Goal: Communication & Community: Answer question/provide support

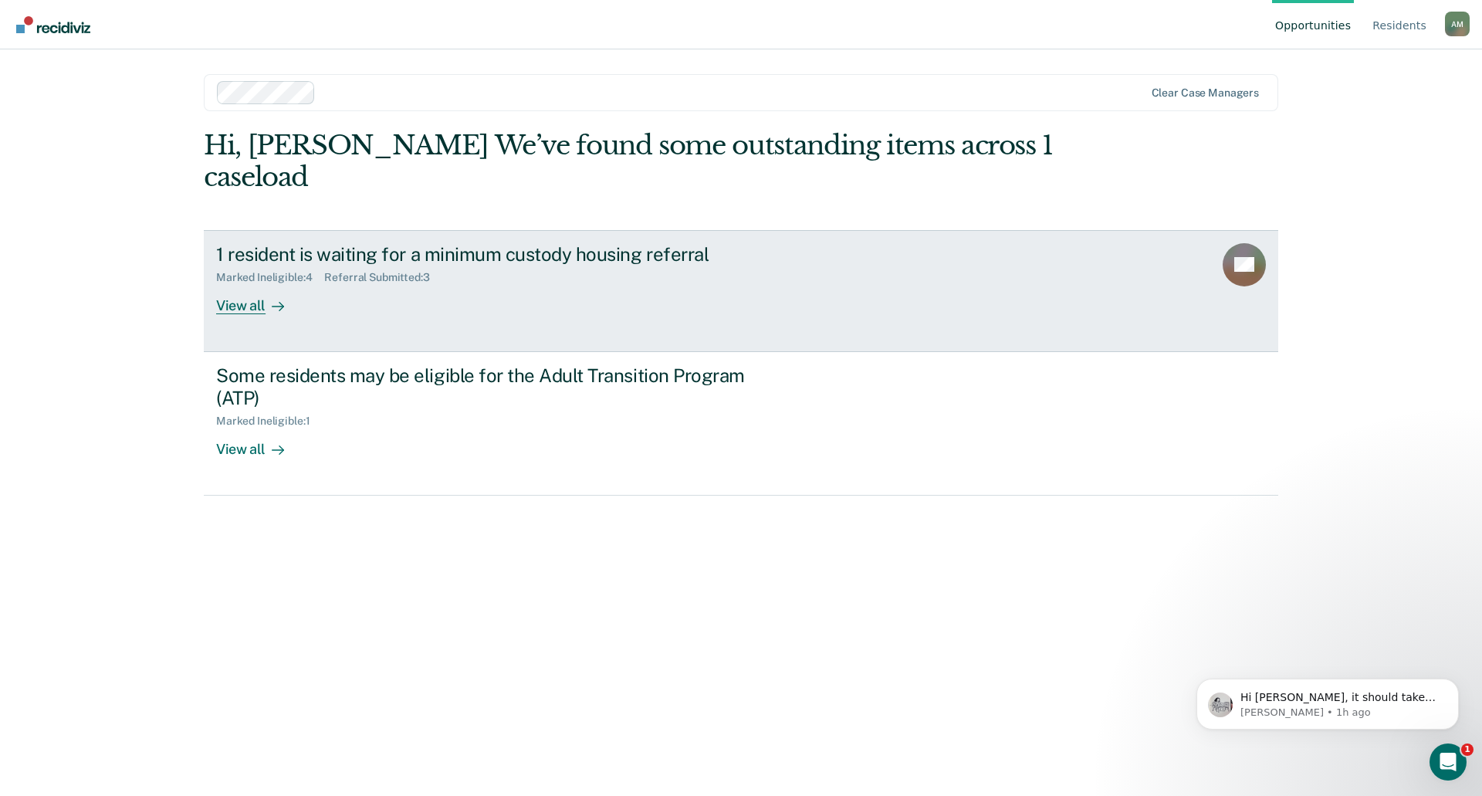
click at [232, 284] on div "View all" at bounding box center [259, 299] width 86 height 30
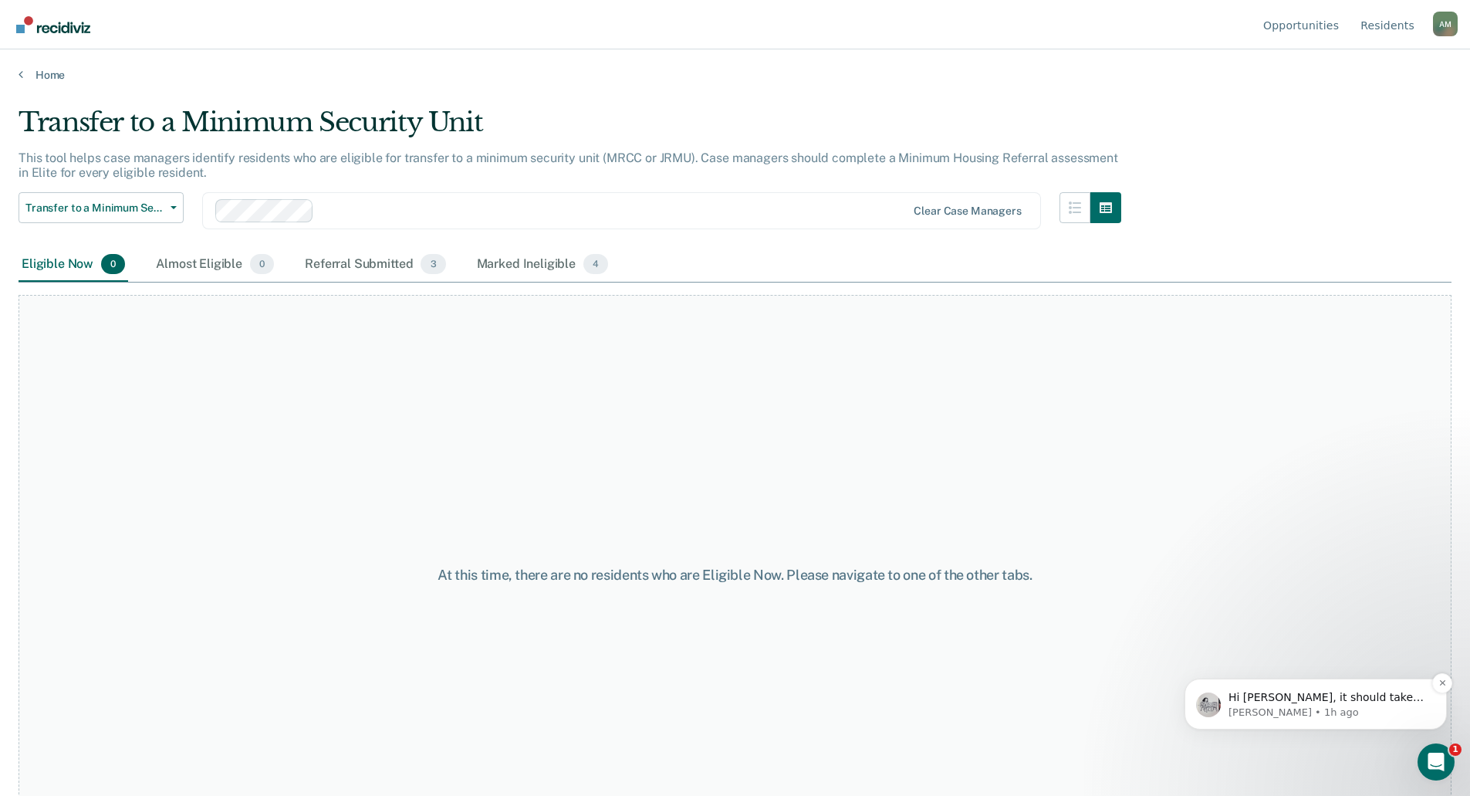
click at [1340, 702] on span "Hi [PERSON_NAME], it should take between 24-48 hours. When did they move off DO…" at bounding box center [1326, 712] width 195 height 43
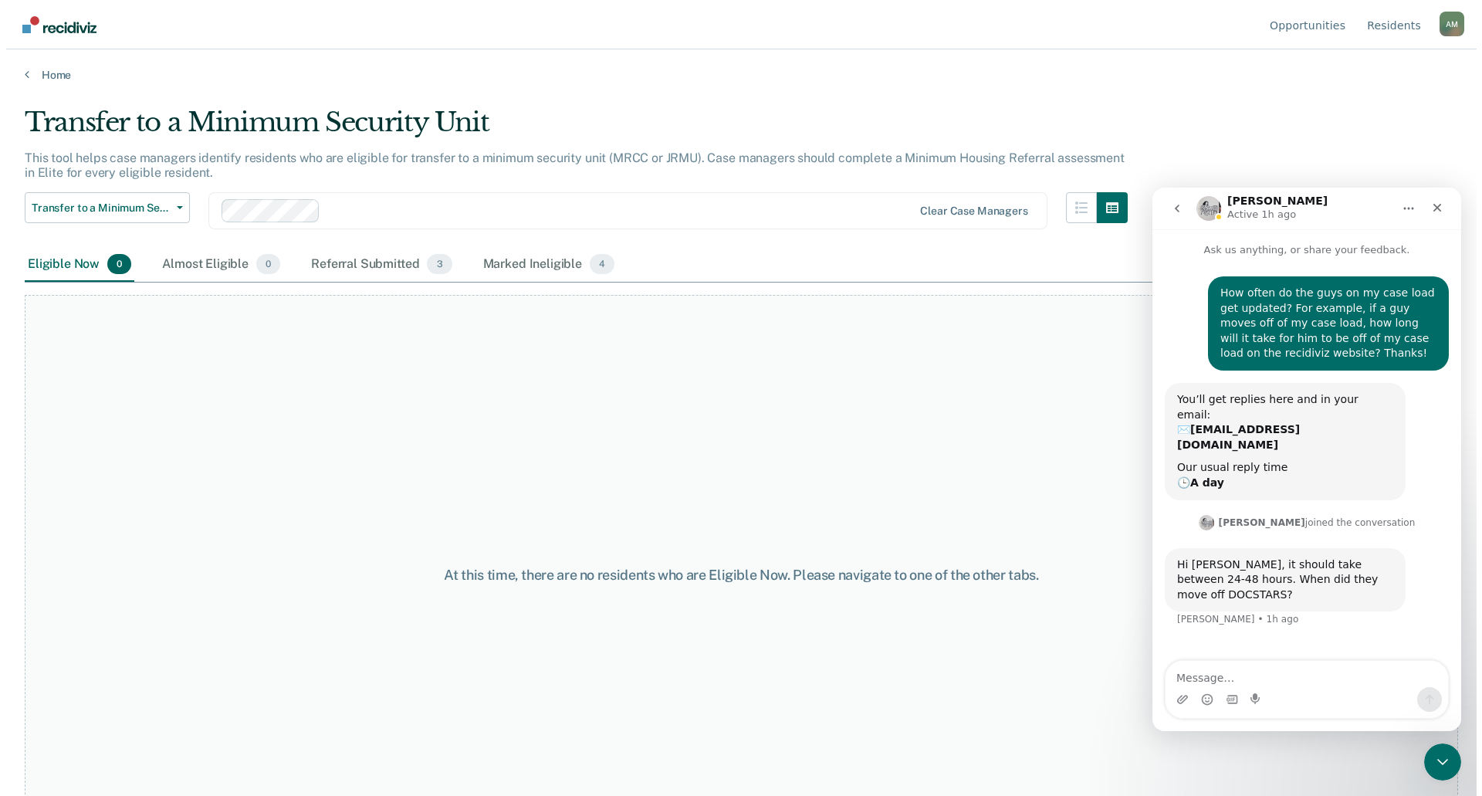
scroll to position [2, 0]
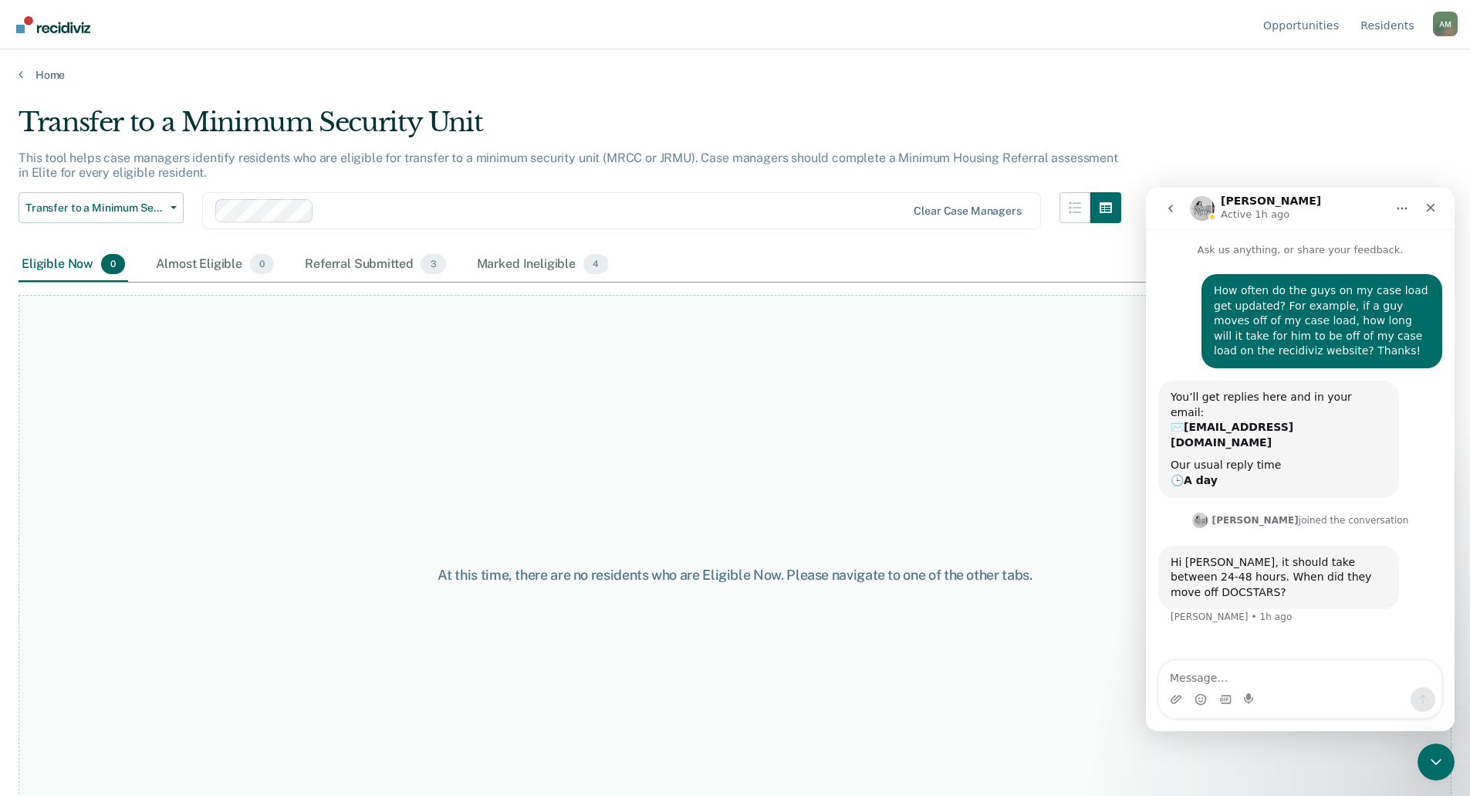
click at [1320, 679] on textarea "Message…" at bounding box center [1300, 674] width 282 height 26
type textarea "H"
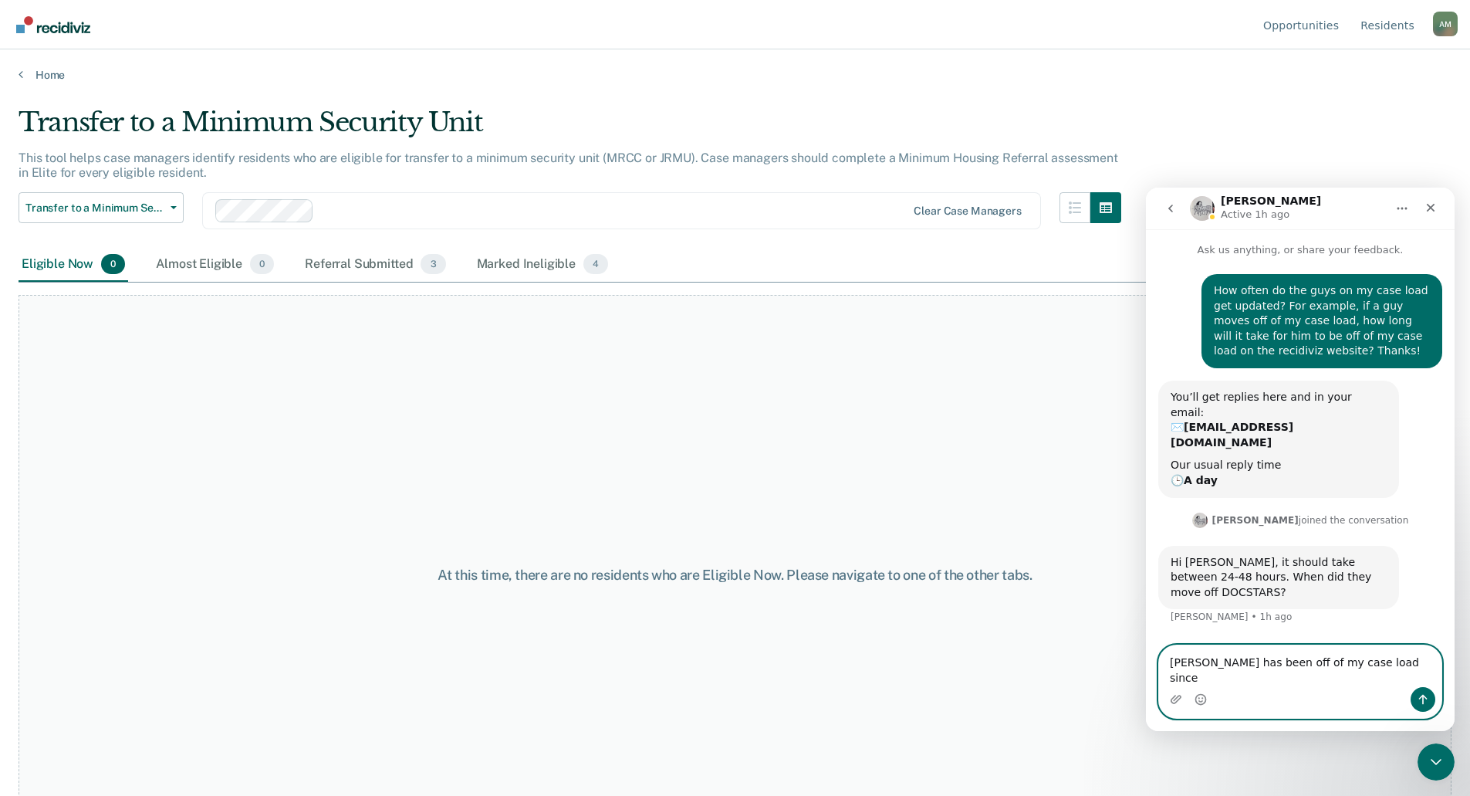
click at [1431, 676] on textarea "Dejuan Westberry has been off of my case load since" at bounding box center [1300, 666] width 282 height 42
drag, startPoint x: 1256, startPoint y: 662, endPoint x: 2504, endPoint y: 933, distance: 1276.9
click at [1256, 662] on textarea "Dejuan Westberry has been off of my case load since 9/25/25" at bounding box center [1300, 666] width 282 height 42
type textarea "[PERSON_NAME] #78404has been off of my case load since [DATE]"
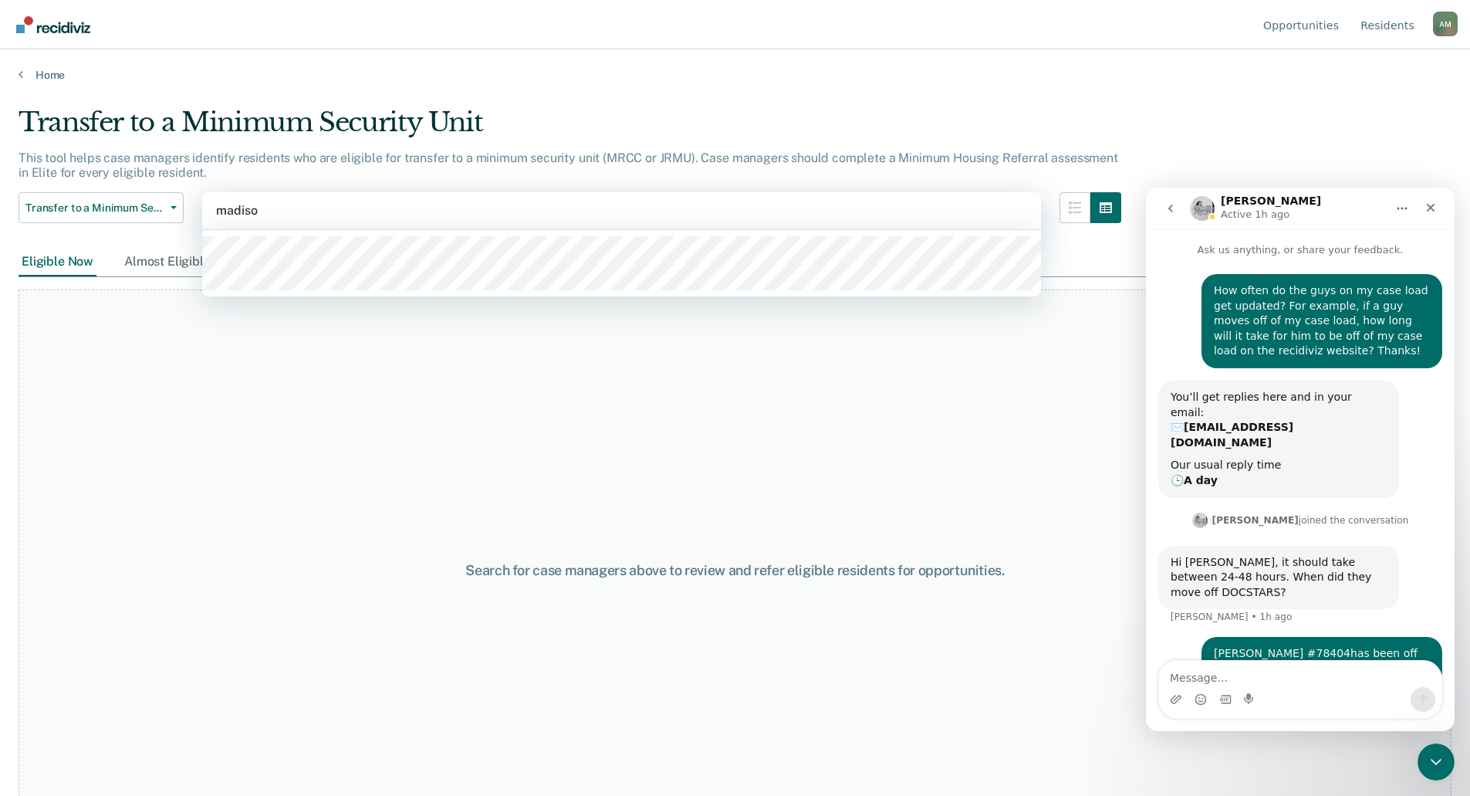
type input "madison"
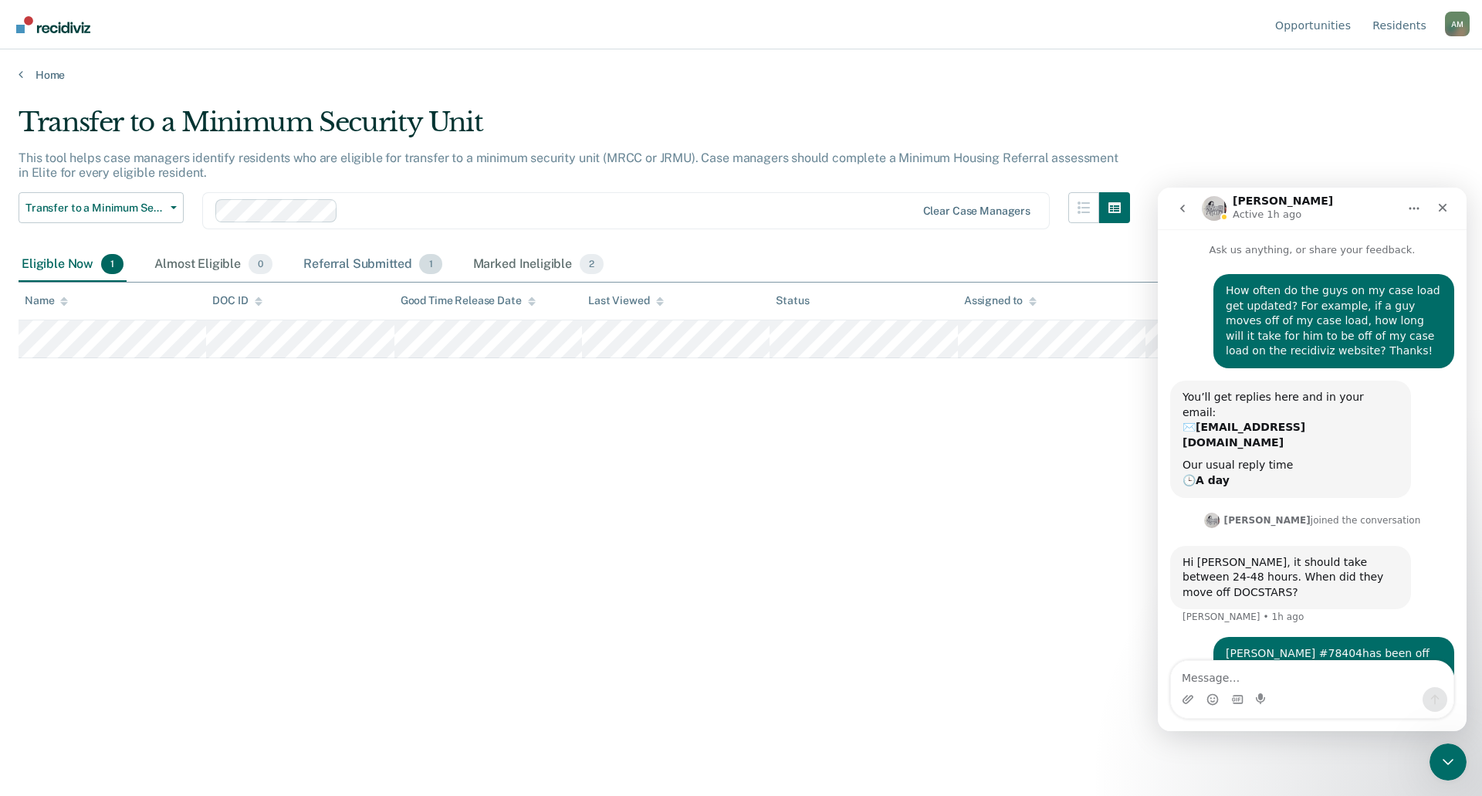
click at [346, 262] on div "Referral Submitted 1" at bounding box center [372, 265] width 144 height 34
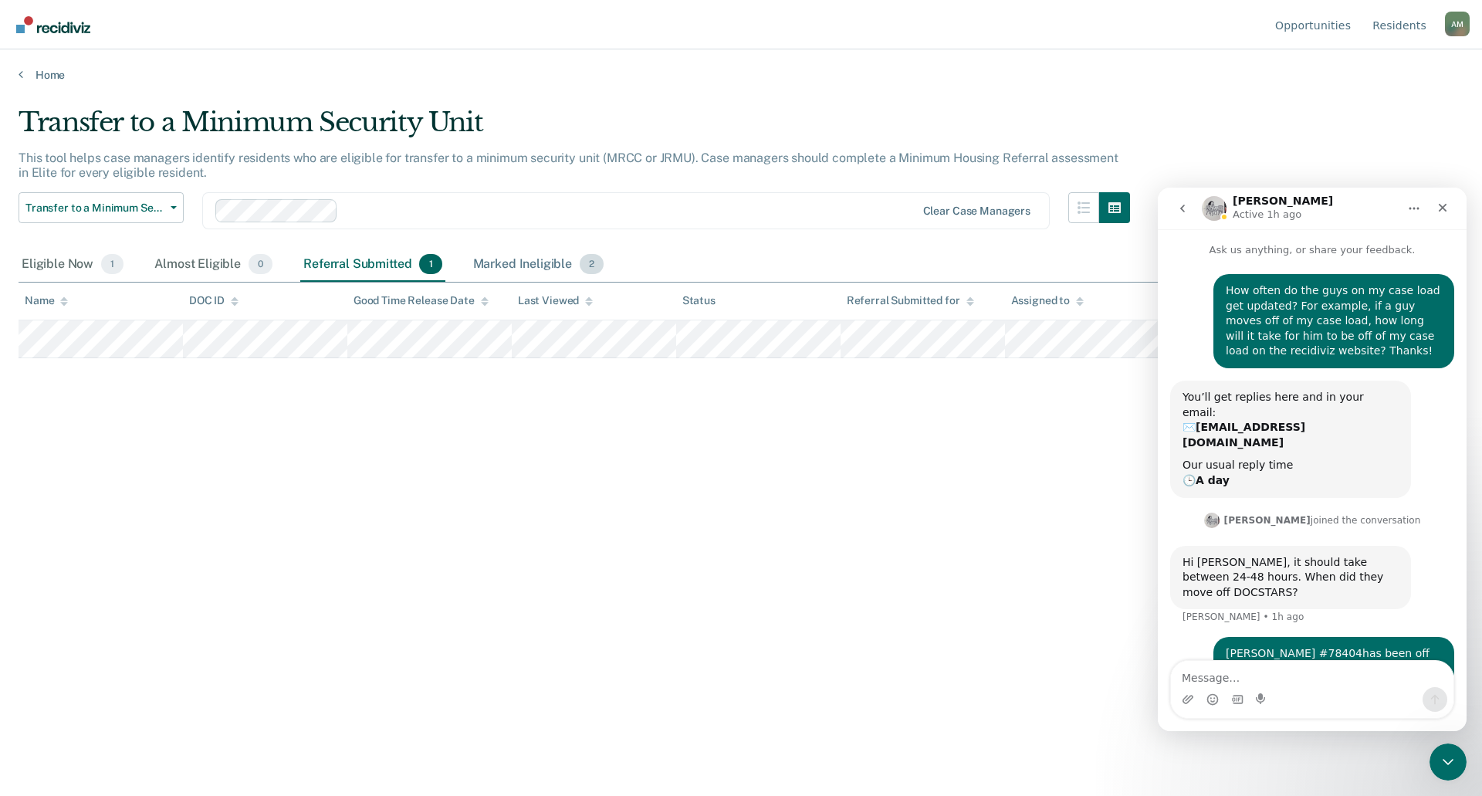
click at [547, 275] on div "Marked Ineligible 2" at bounding box center [538, 265] width 137 height 34
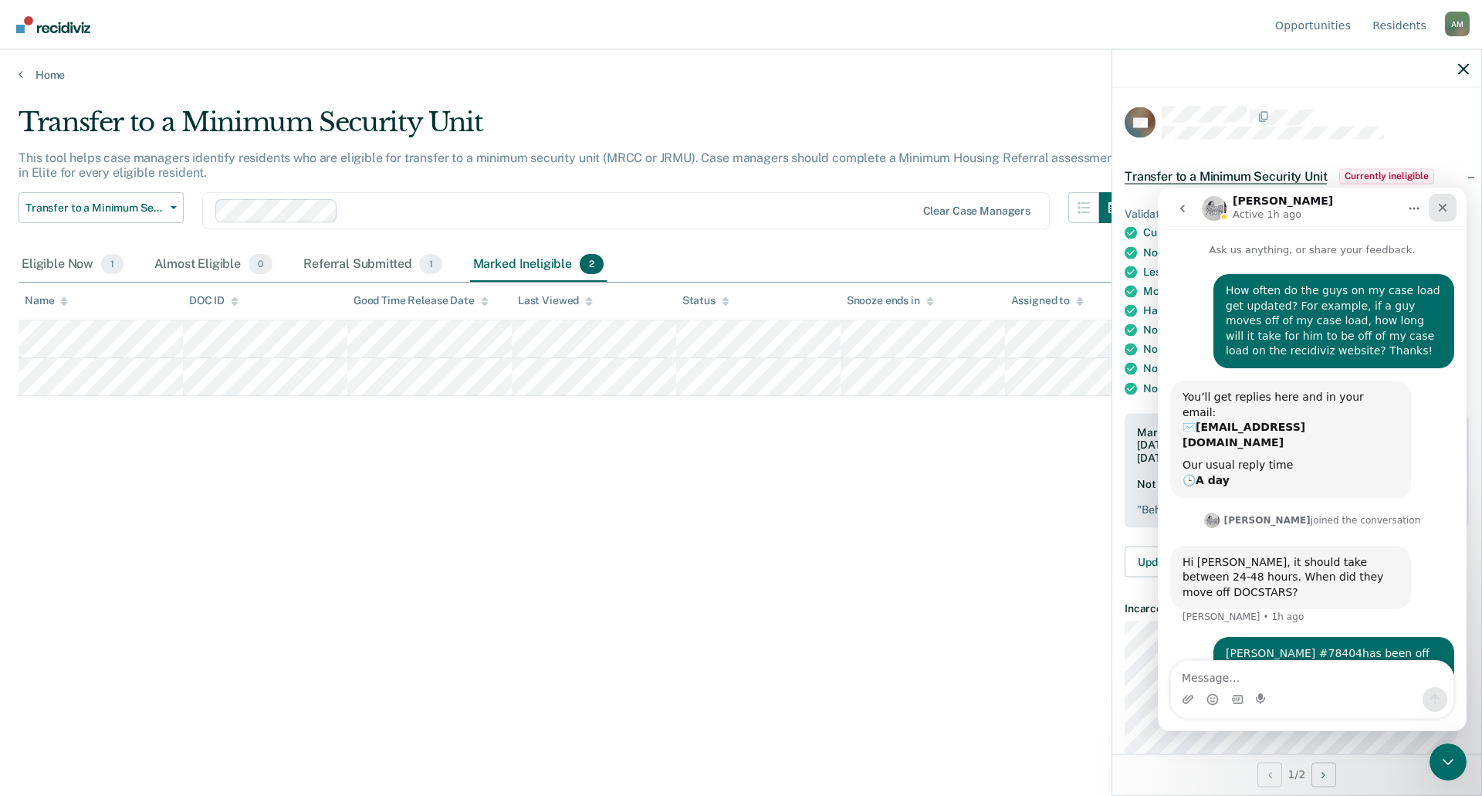
click at [1443, 208] on icon "Close" at bounding box center [1442, 208] width 8 height 8
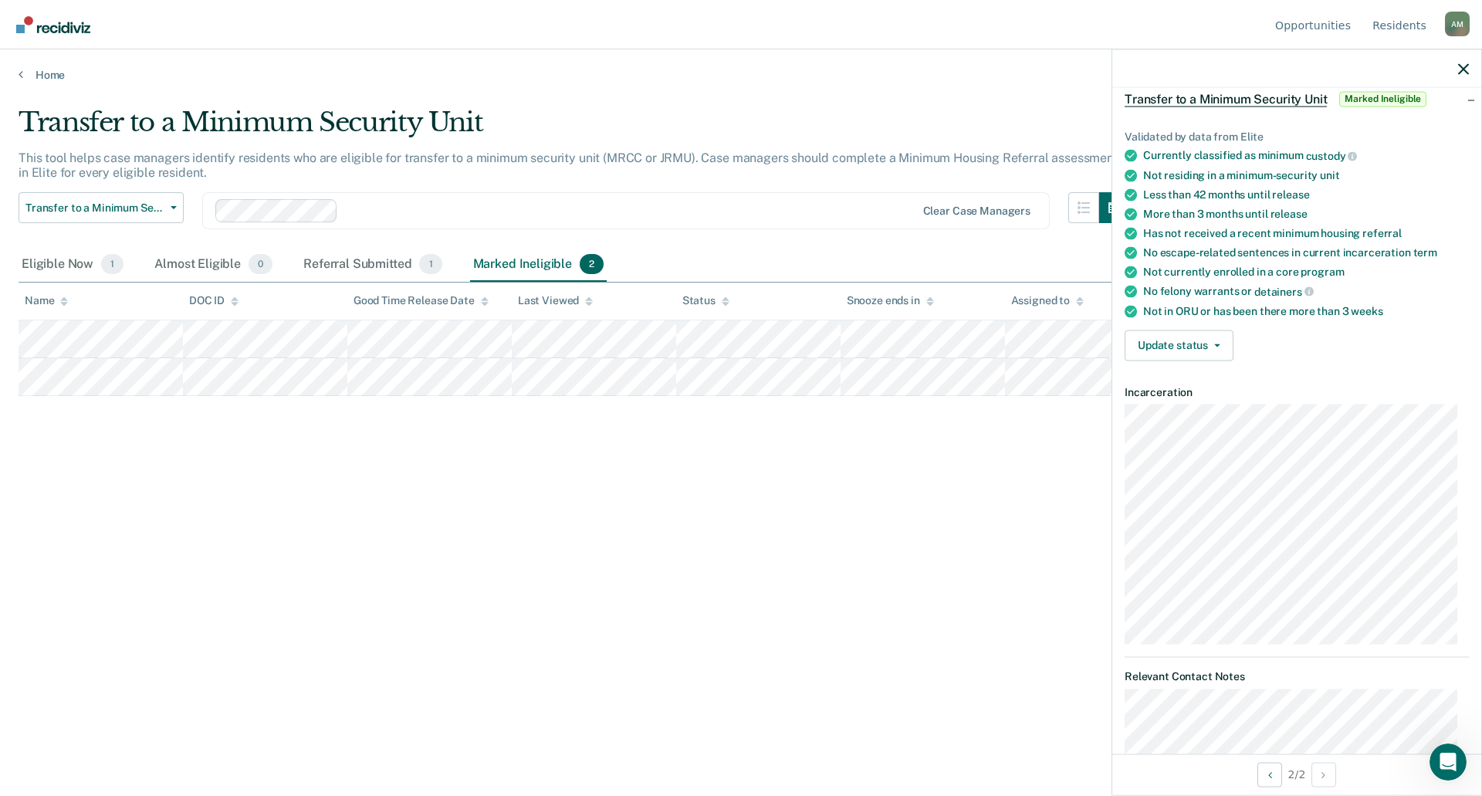
scroll to position [0, 0]
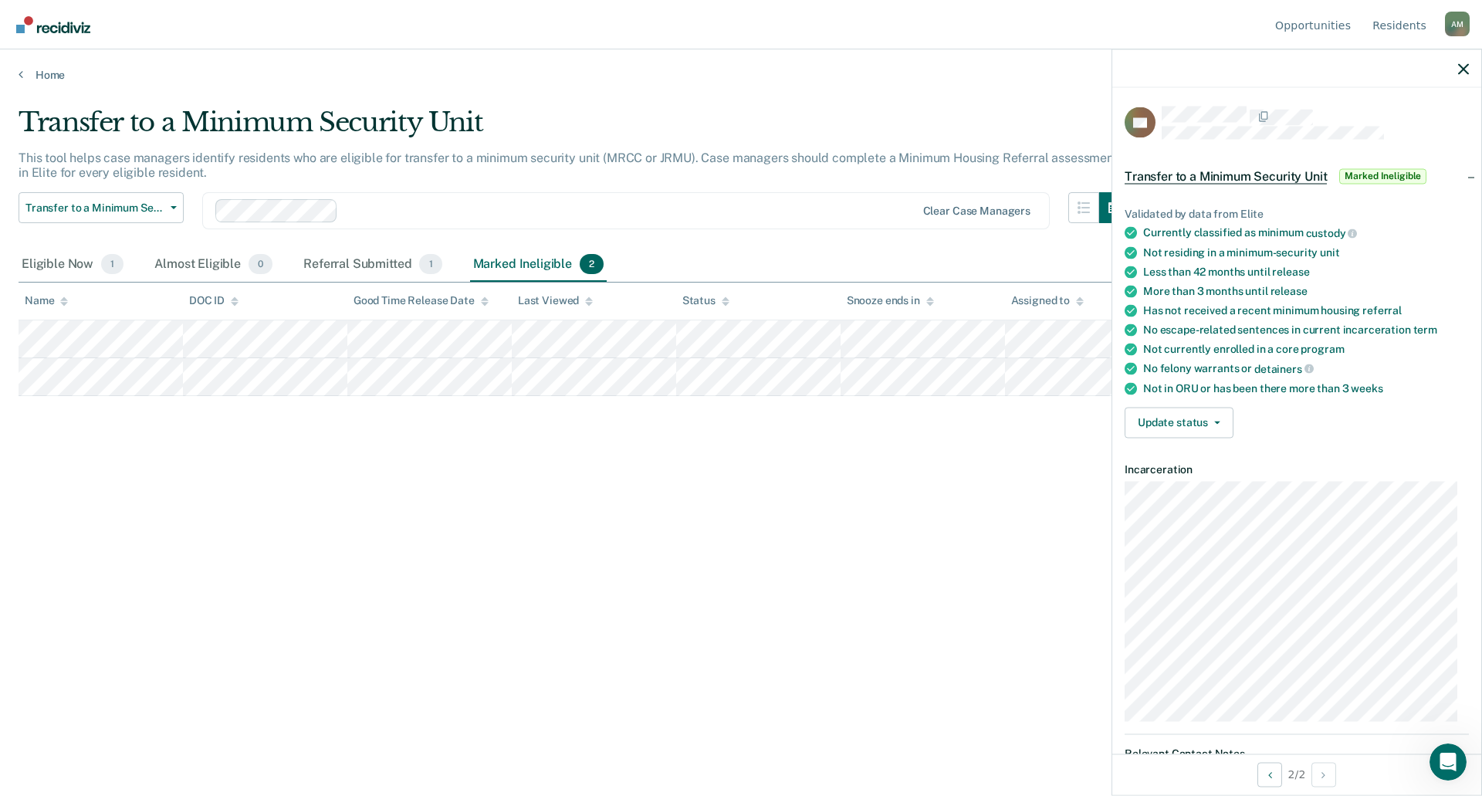
click at [779, 568] on div "Transfer to a Minimum Security Unit This tool helps case managers identify resi…" at bounding box center [741, 392] width 1445 height 573
click at [1460, 66] on icon "button" at bounding box center [1463, 68] width 11 height 11
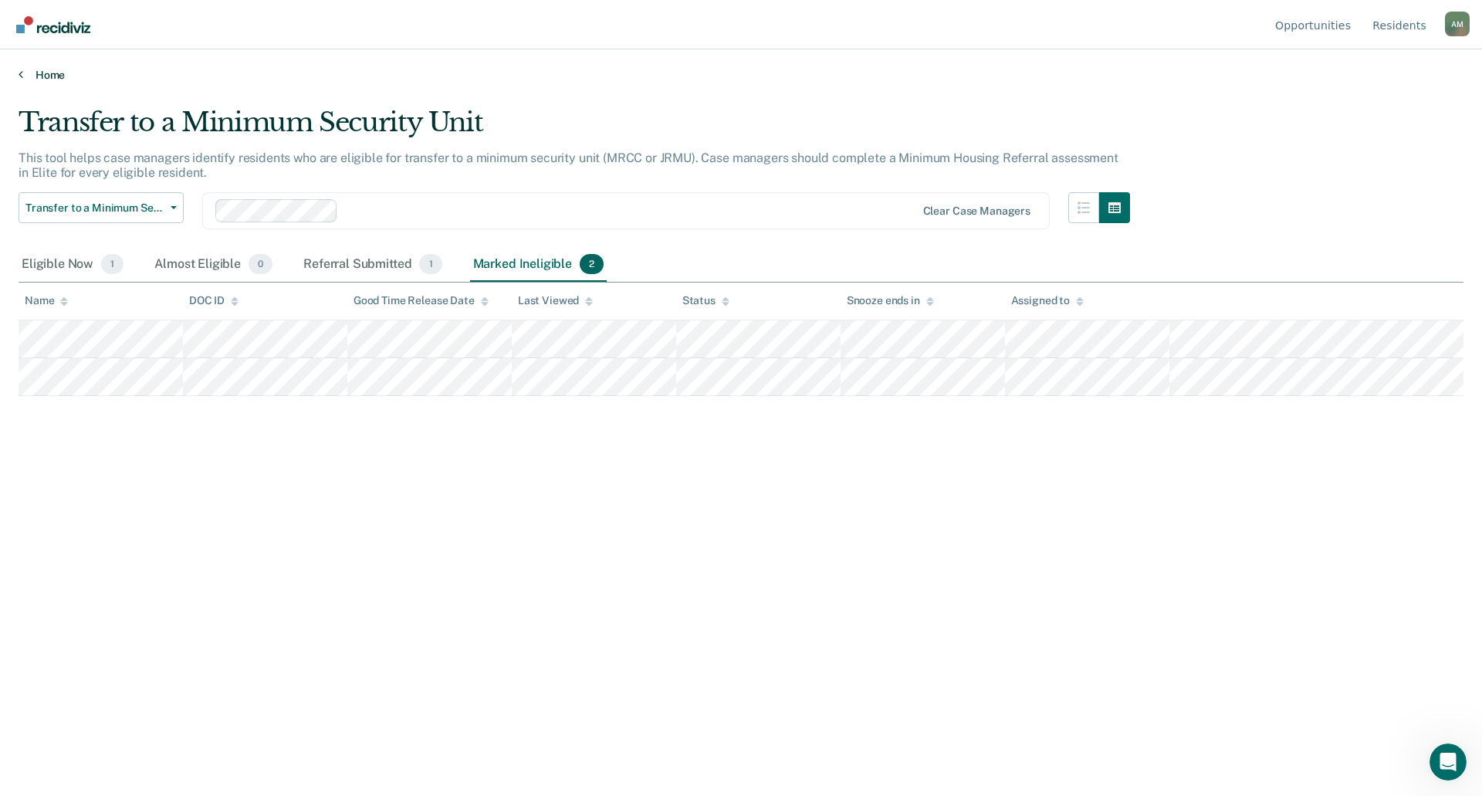
click at [42, 75] on link "Home" at bounding box center [741, 75] width 1445 height 14
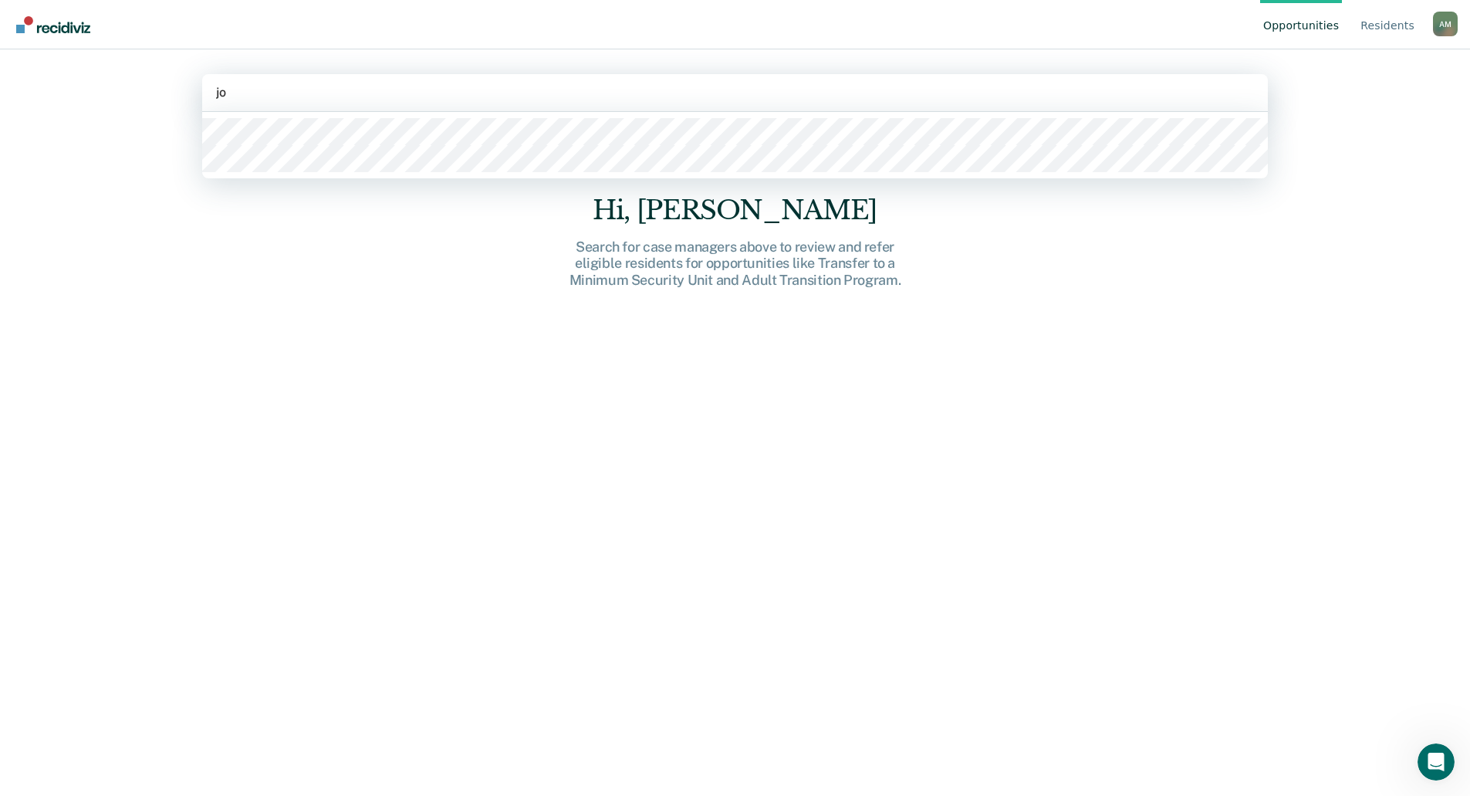
type input "j"
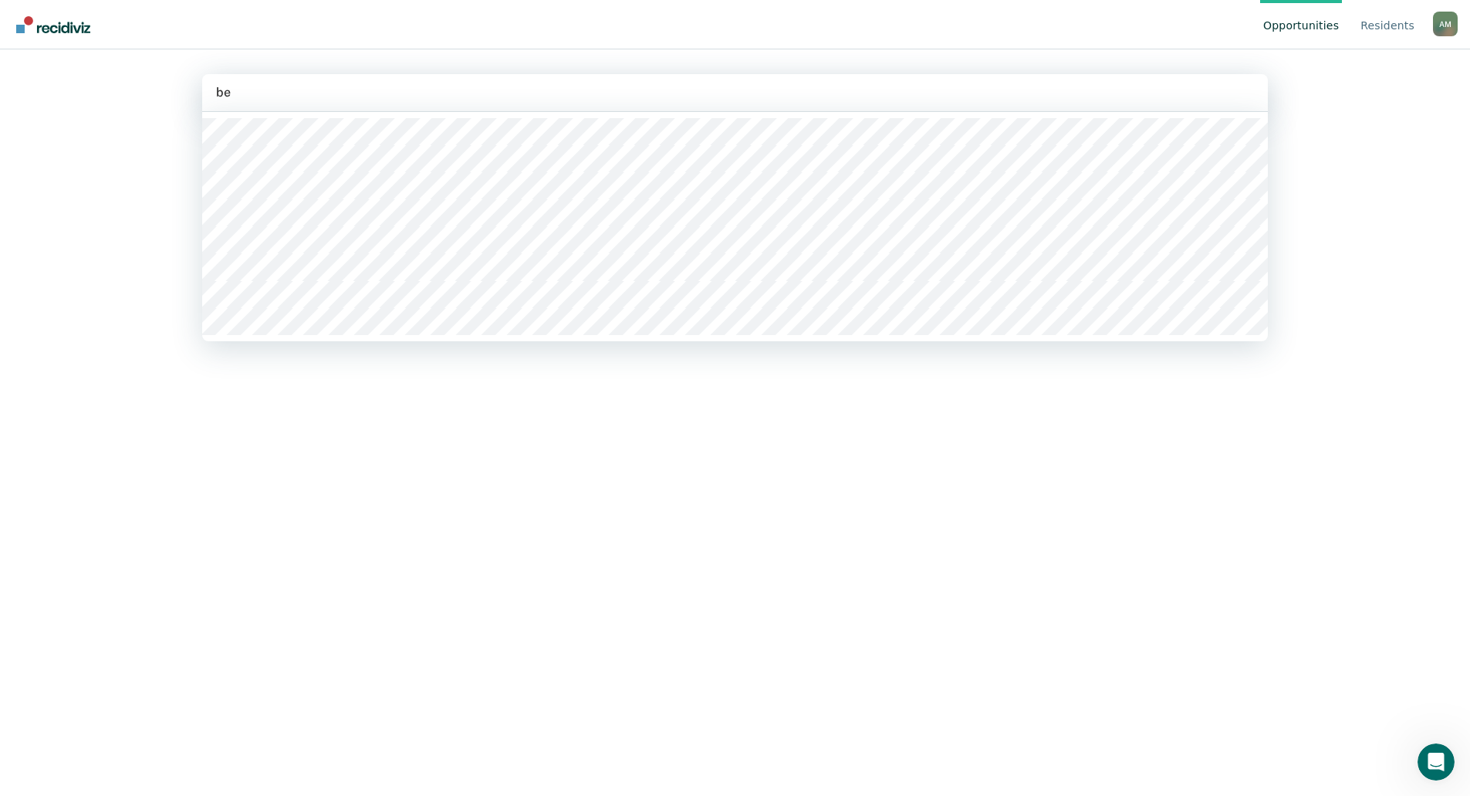
type input "ber"
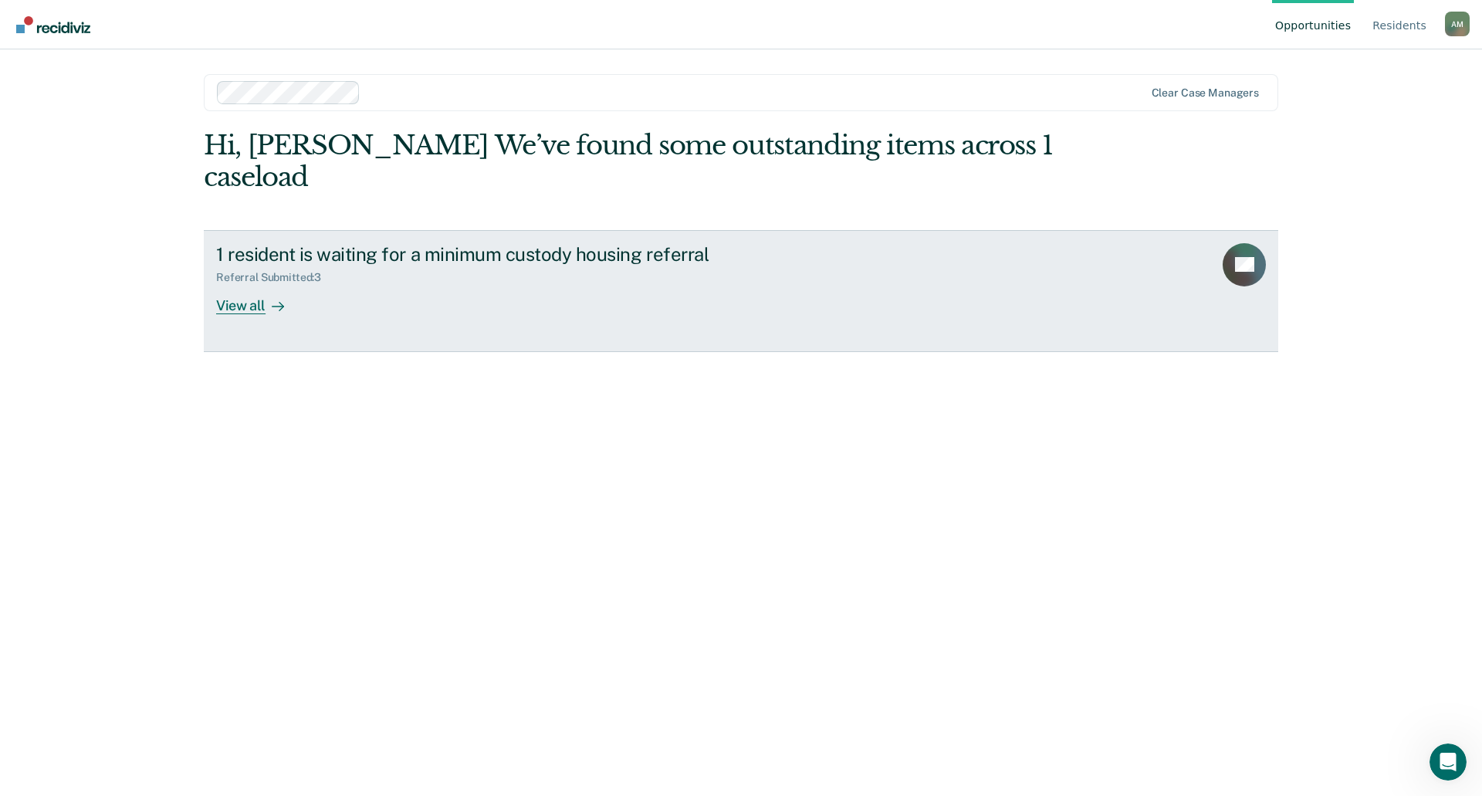
click at [252, 284] on div "View all" at bounding box center [259, 299] width 86 height 30
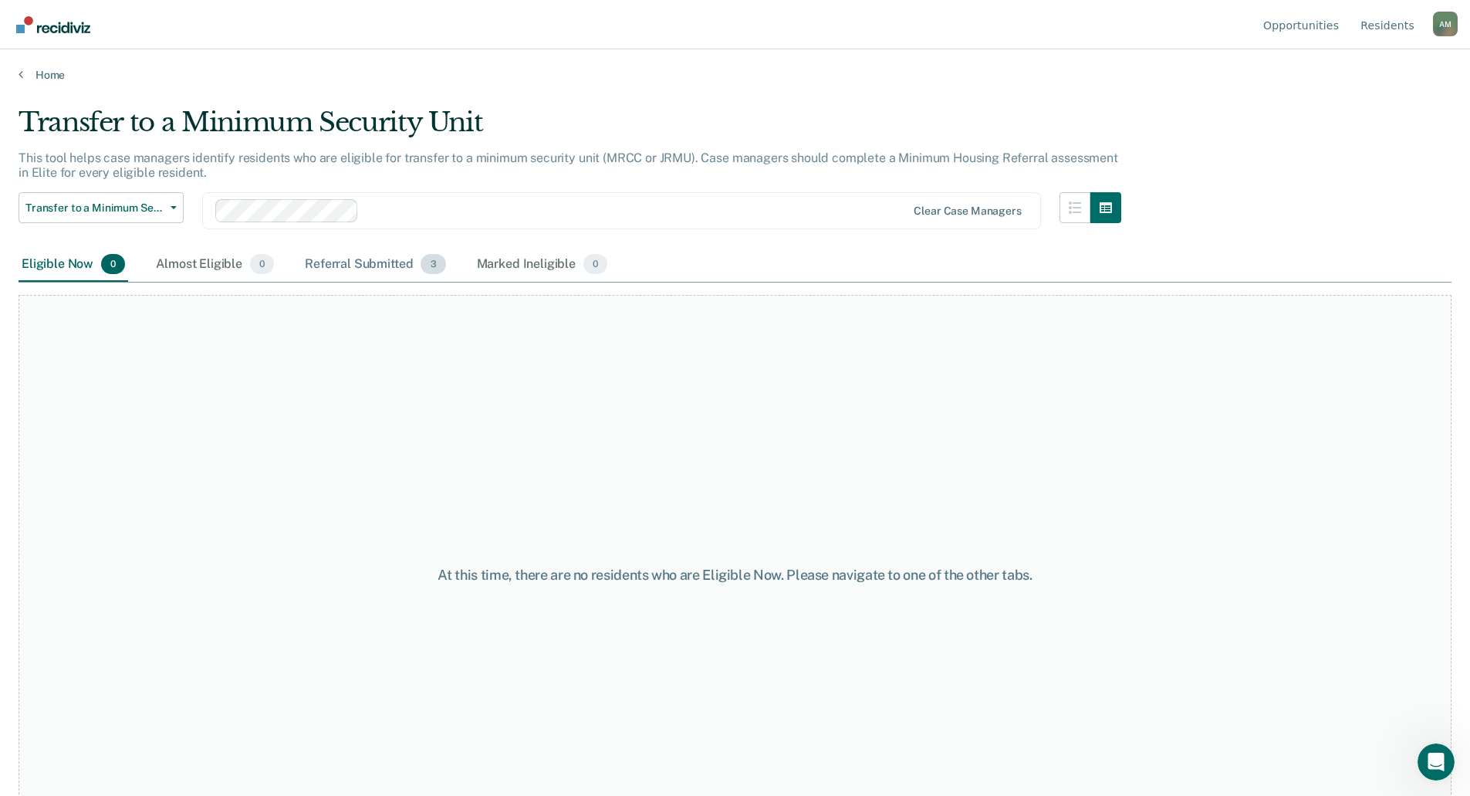
click at [326, 257] on div "Referral Submitted 3" at bounding box center [375, 265] width 147 height 34
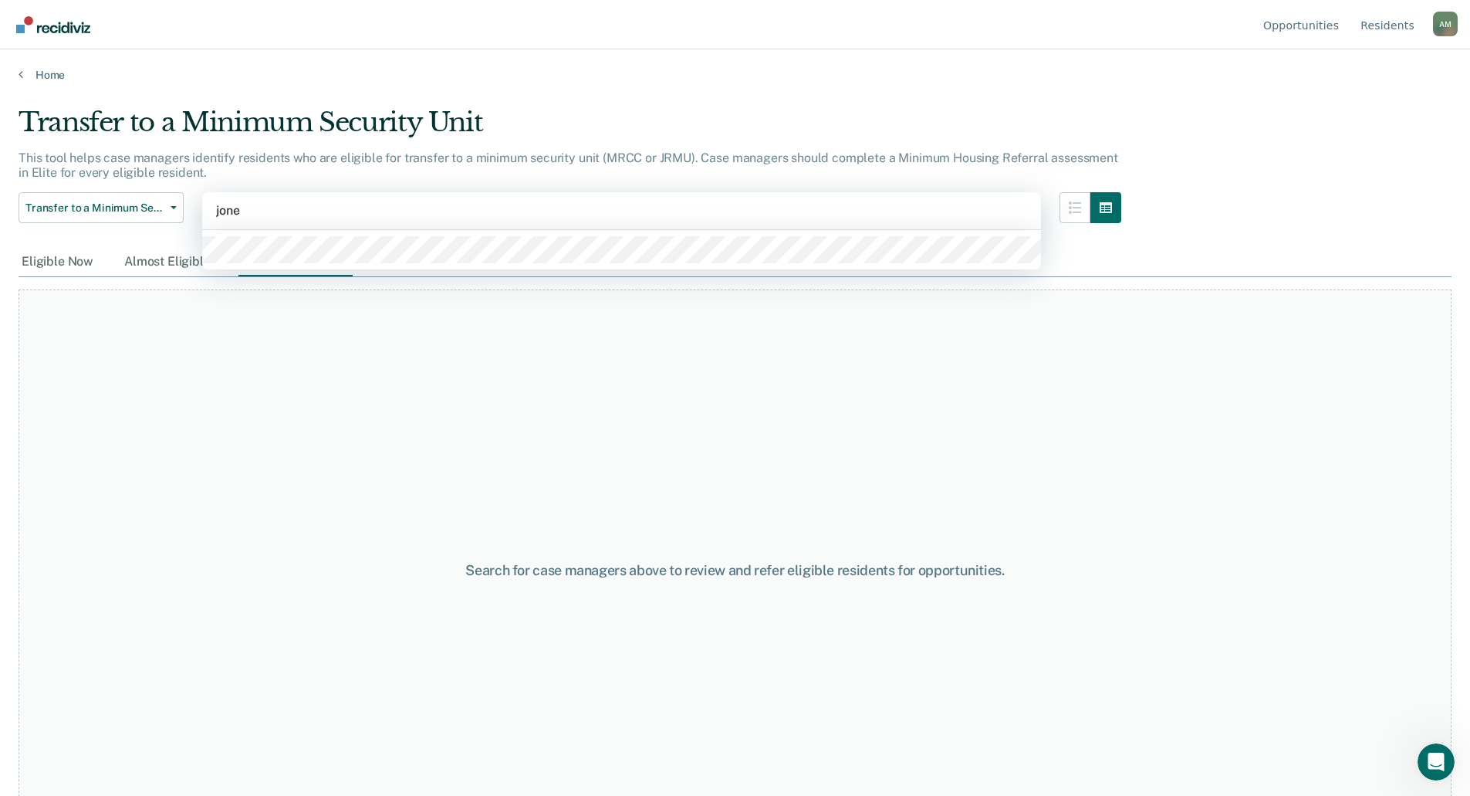
type input "jones"
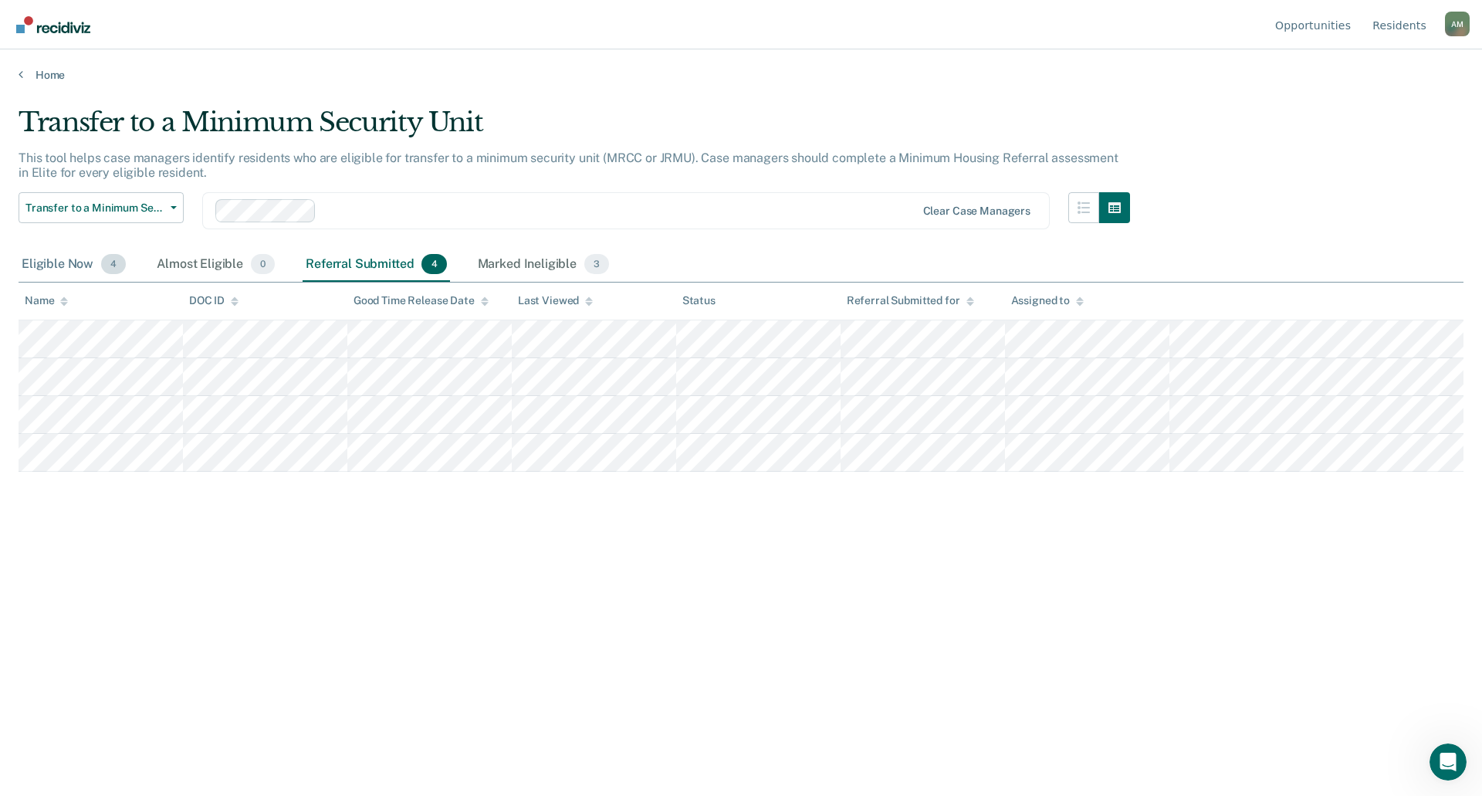
click at [78, 270] on div "Eligible Now 4" at bounding box center [74, 265] width 110 height 34
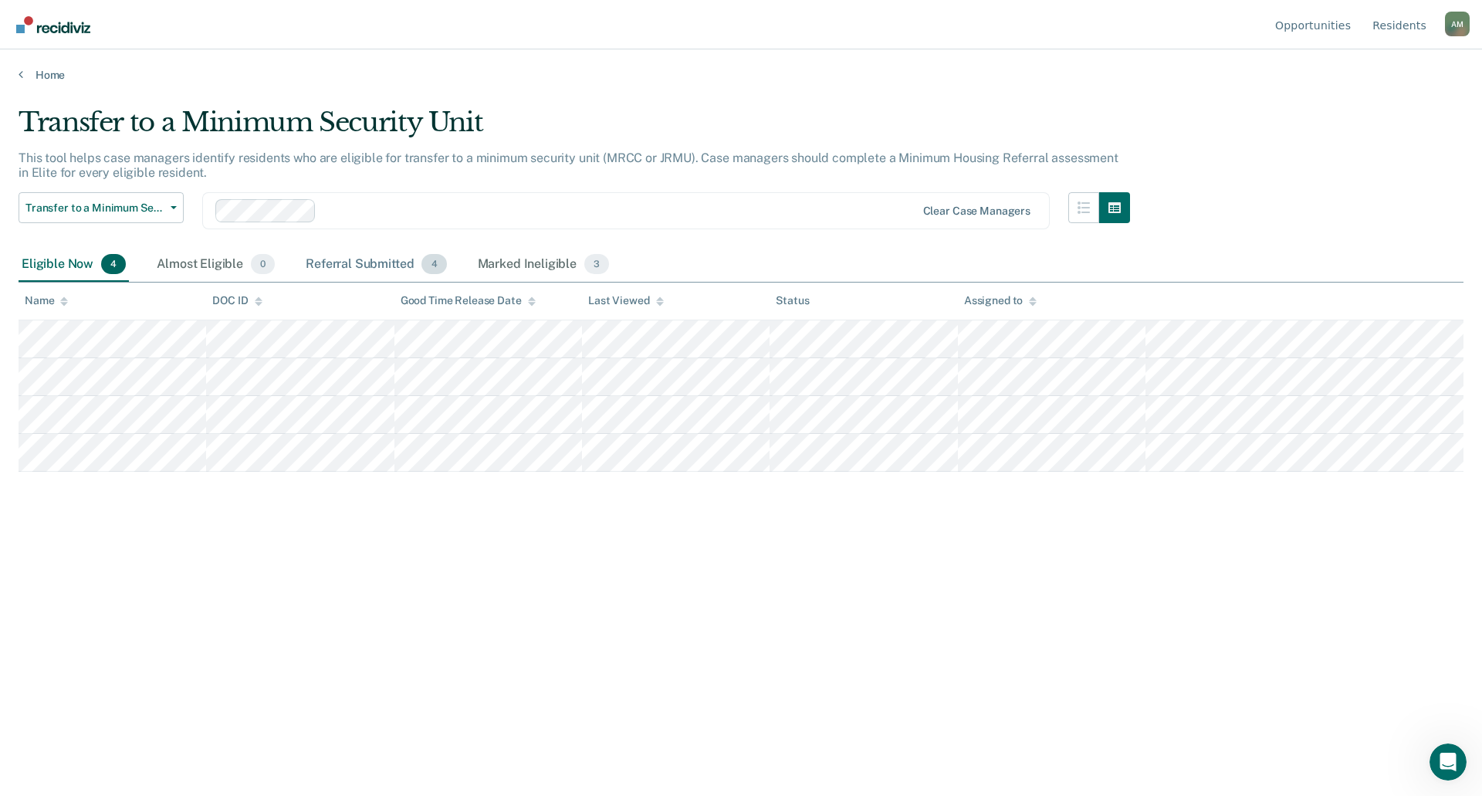
click at [394, 263] on div "Referral Submitted 4" at bounding box center [376, 265] width 147 height 34
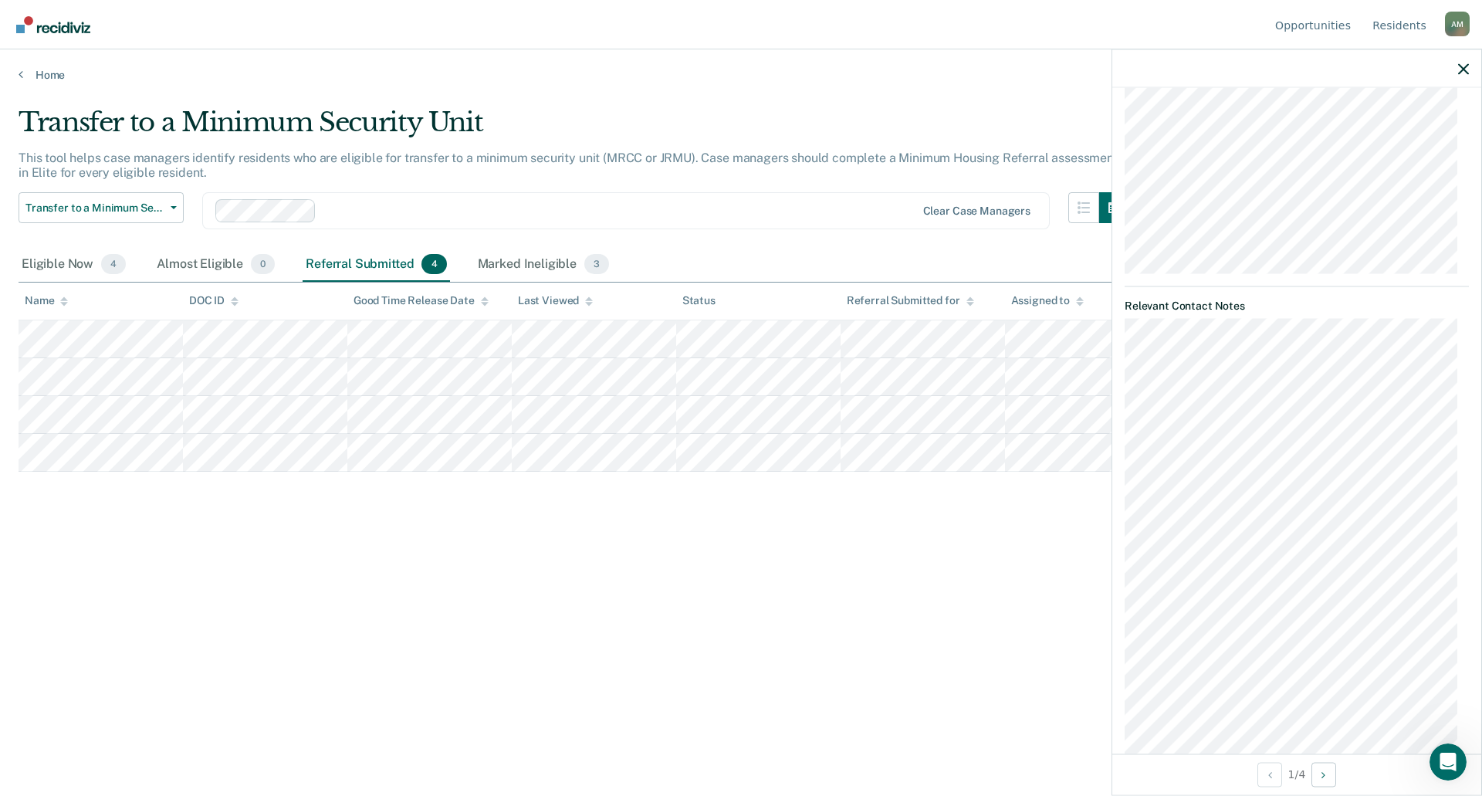
scroll to position [463, 0]
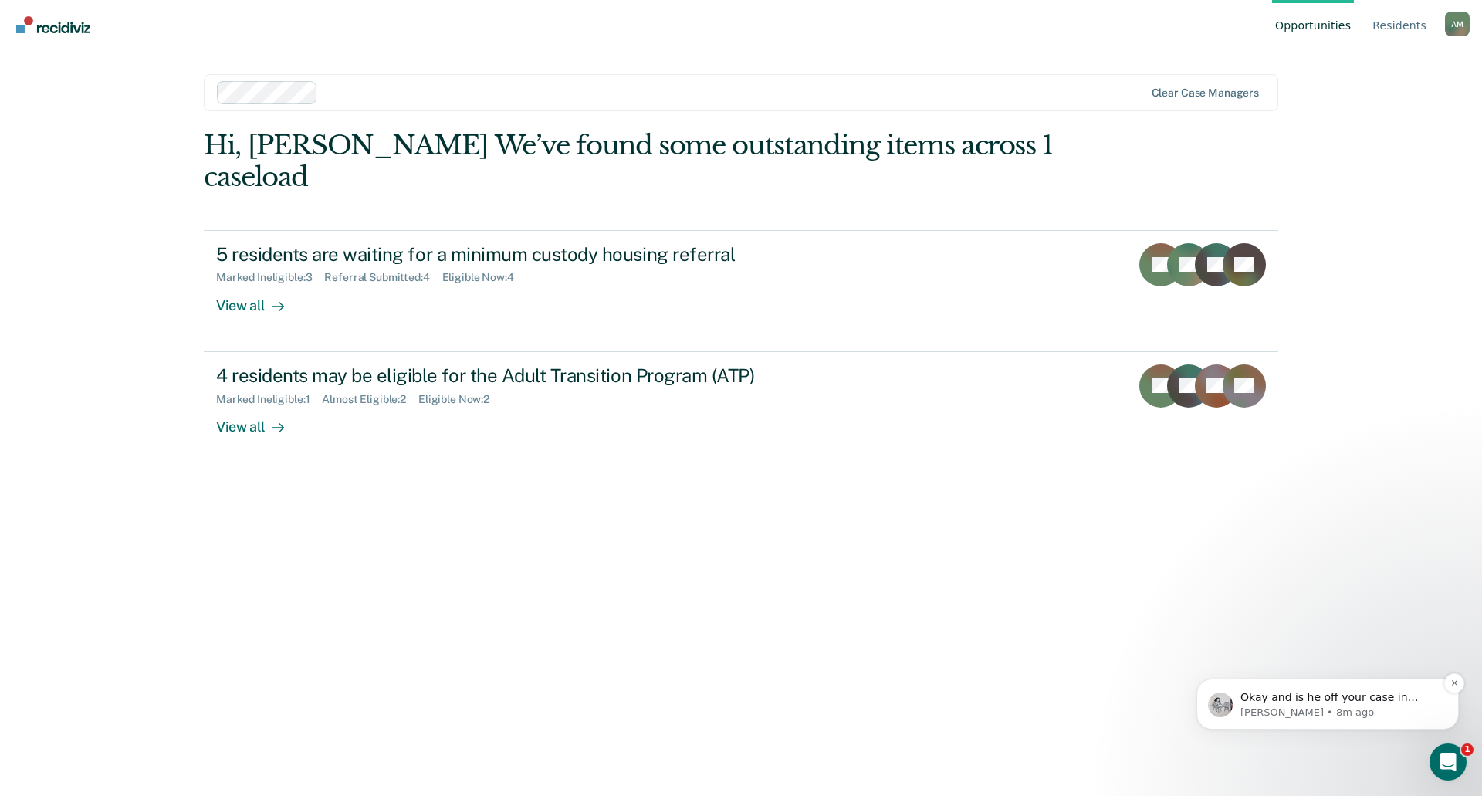
click at [1286, 708] on p "[PERSON_NAME] • 8m ago" at bounding box center [1339, 712] width 199 height 14
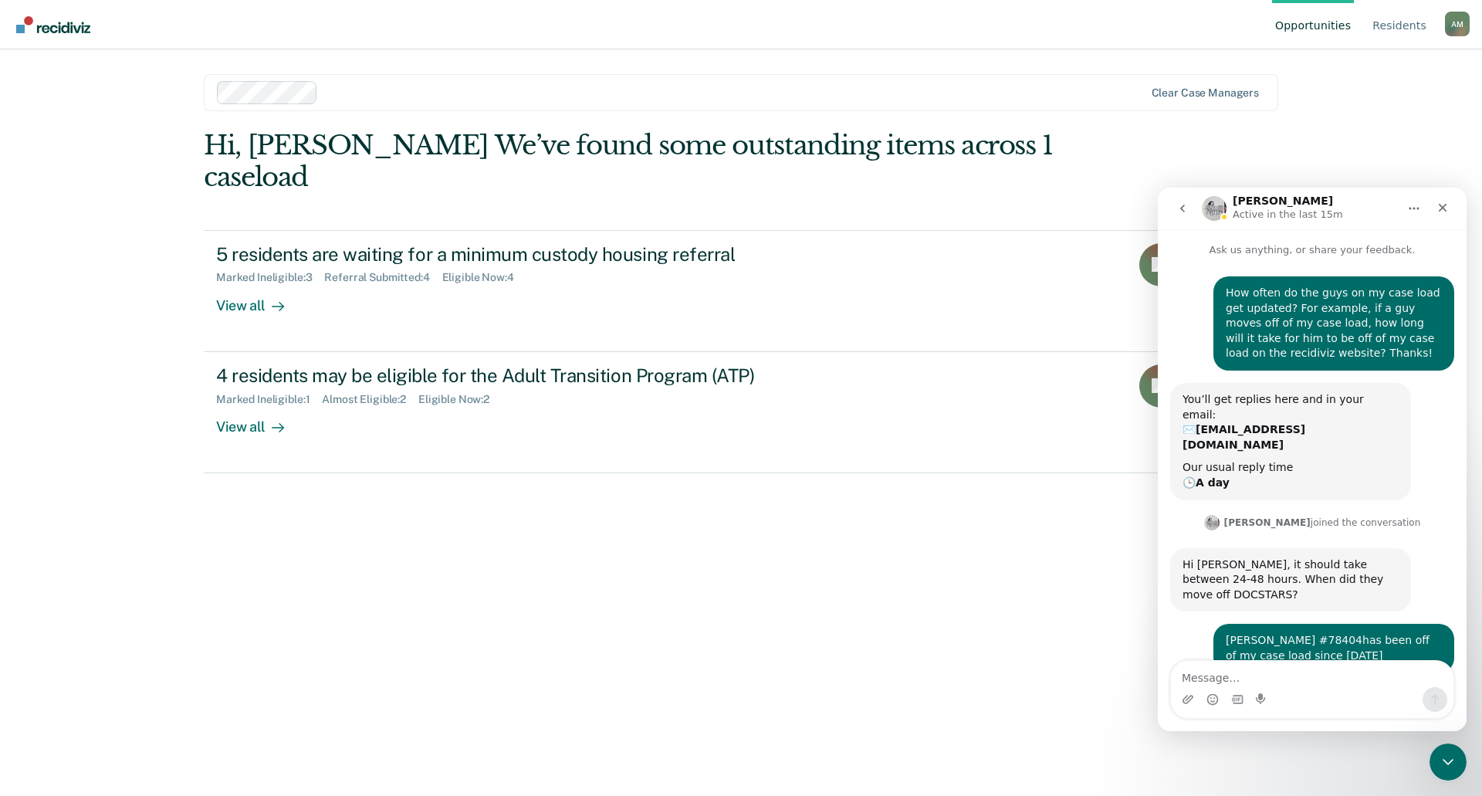
scroll to position [2, 0]
click at [1256, 685] on textarea "Message…" at bounding box center [1312, 674] width 282 height 26
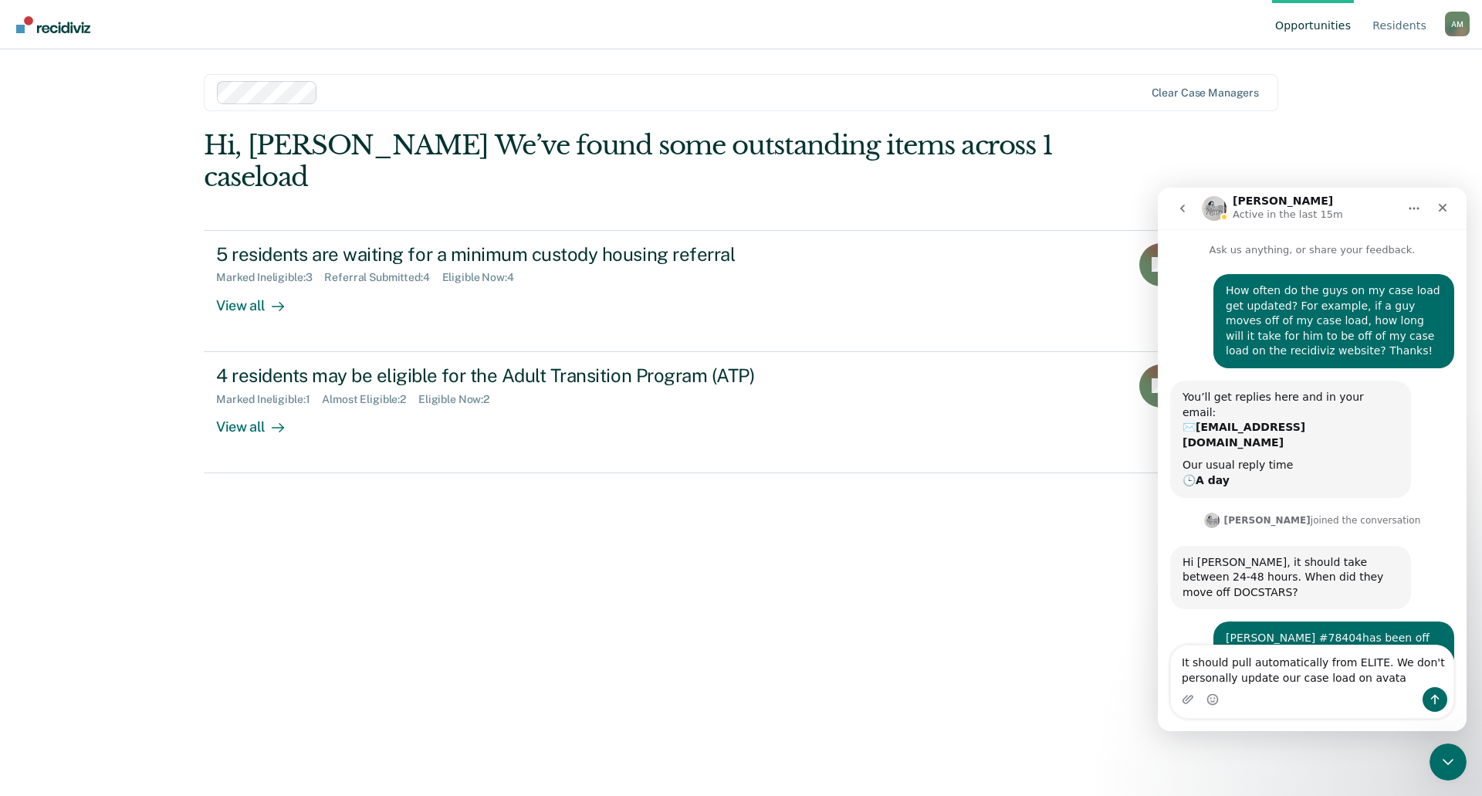
type textarea "It should pull automatically from ELITE. We don't personally update our case lo…"
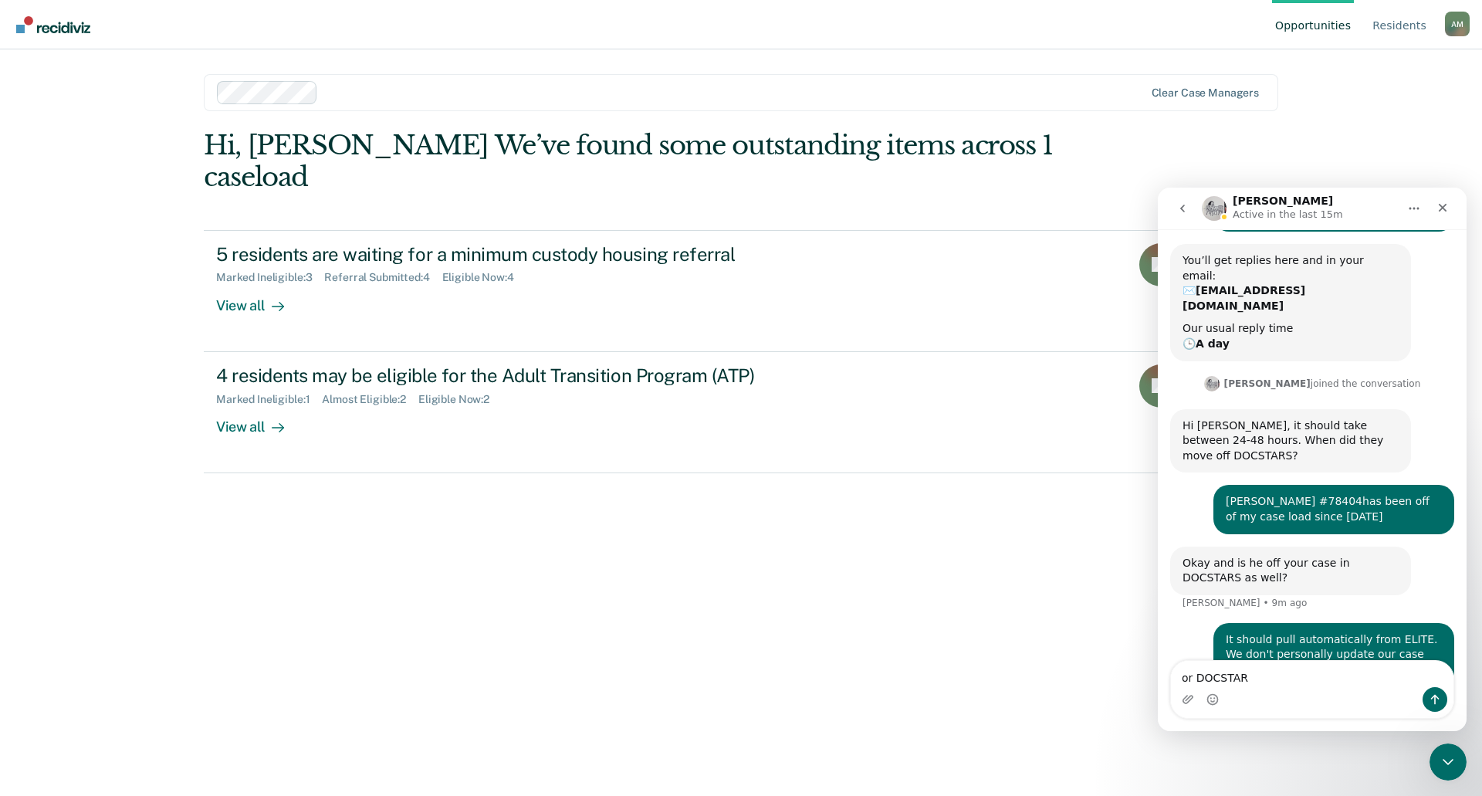
type textarea "or DOCSTARS"
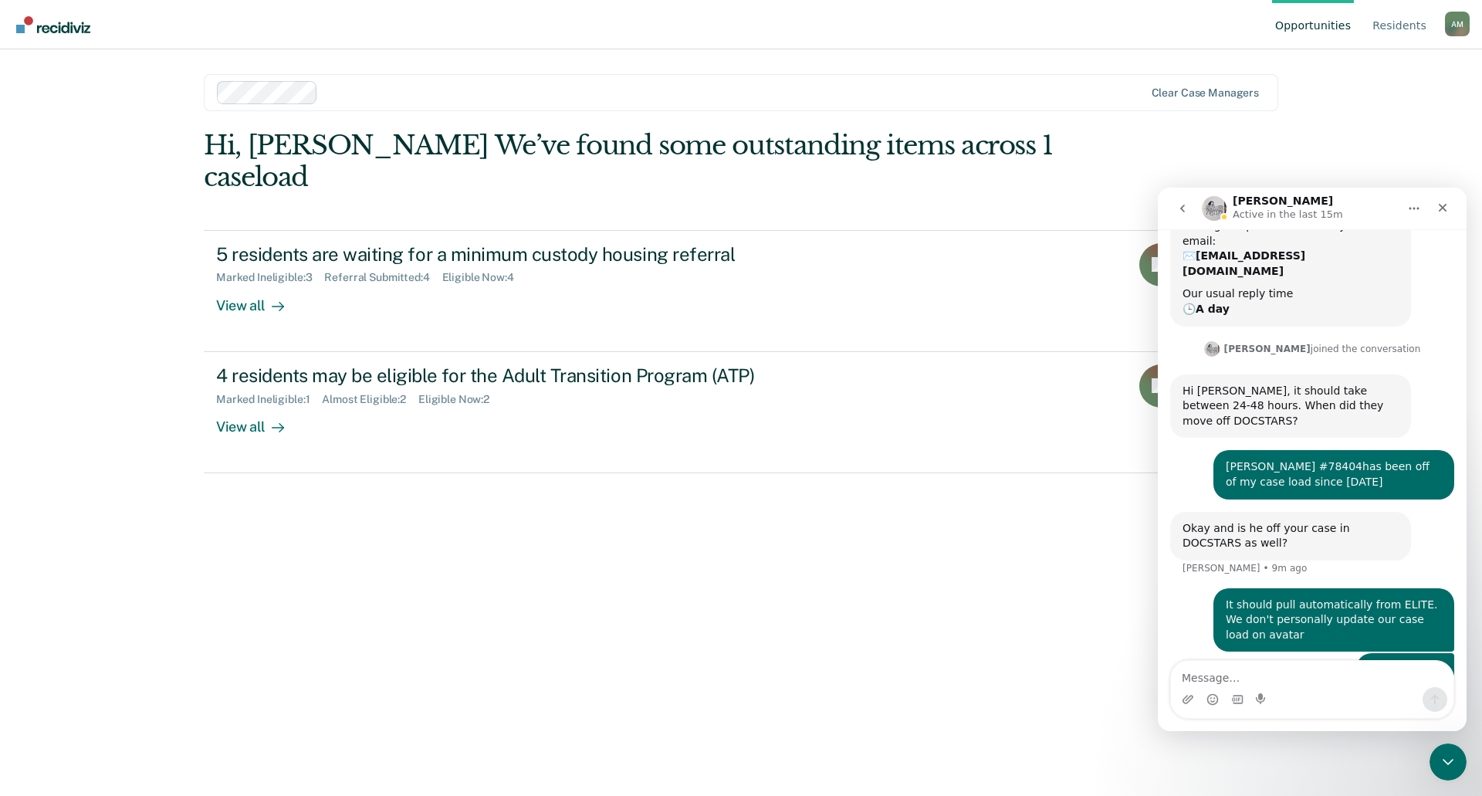
click at [1049, 690] on div "Hi, [PERSON_NAME] We’ve found some outstanding items across 1 caseload 5 reside…" at bounding box center [741, 441] width 1074 height 623
click at [1442, 205] on icon "Close" at bounding box center [1442, 207] width 12 height 12
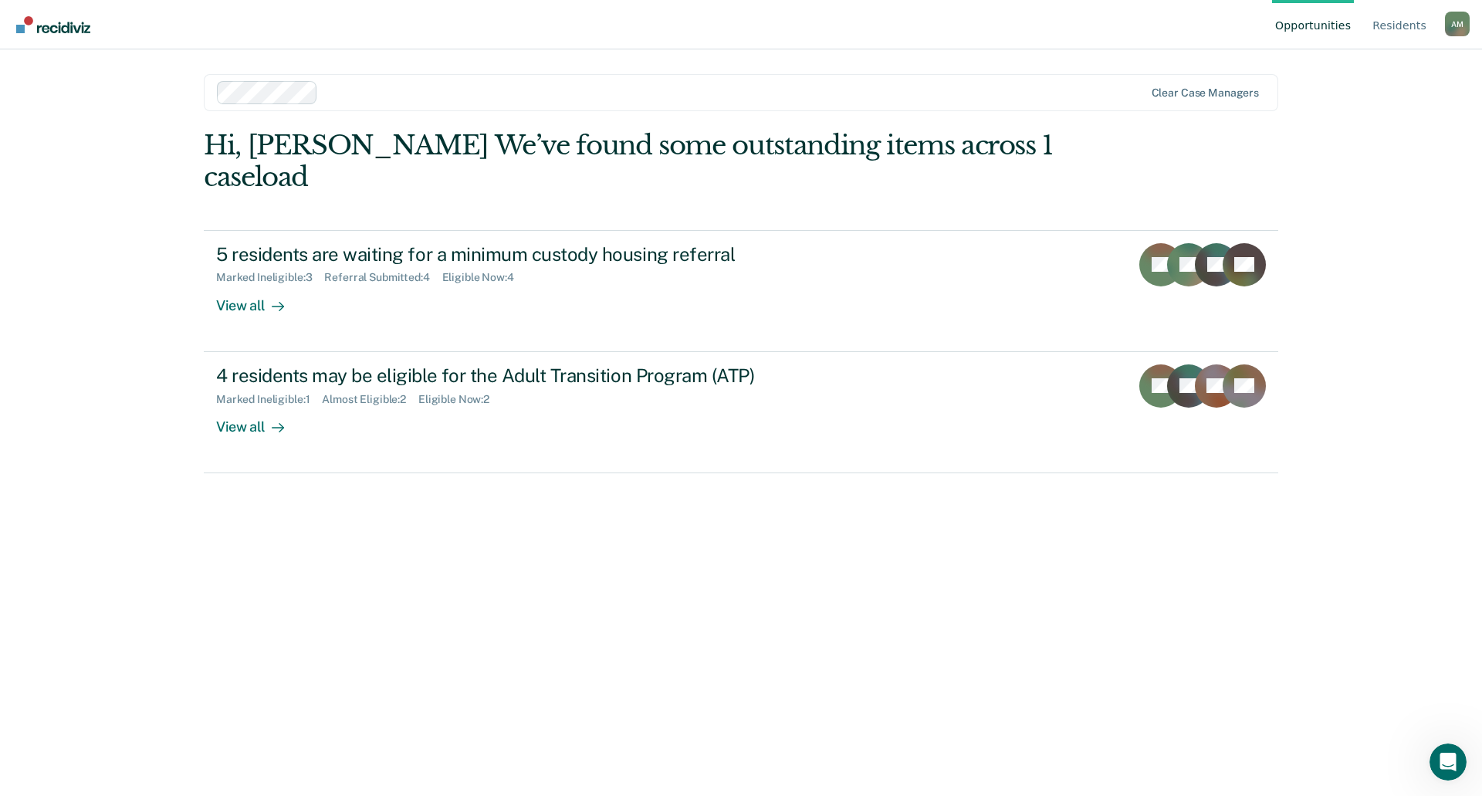
click at [1435, 786] on div "Opportunities Resident s [PERSON_NAME] A M Profile How it works Log Out Clear c…" at bounding box center [741, 398] width 1482 height 796
click at [1438, 768] on div "Open Intercom Messenger" at bounding box center [1445, 759] width 51 height 51
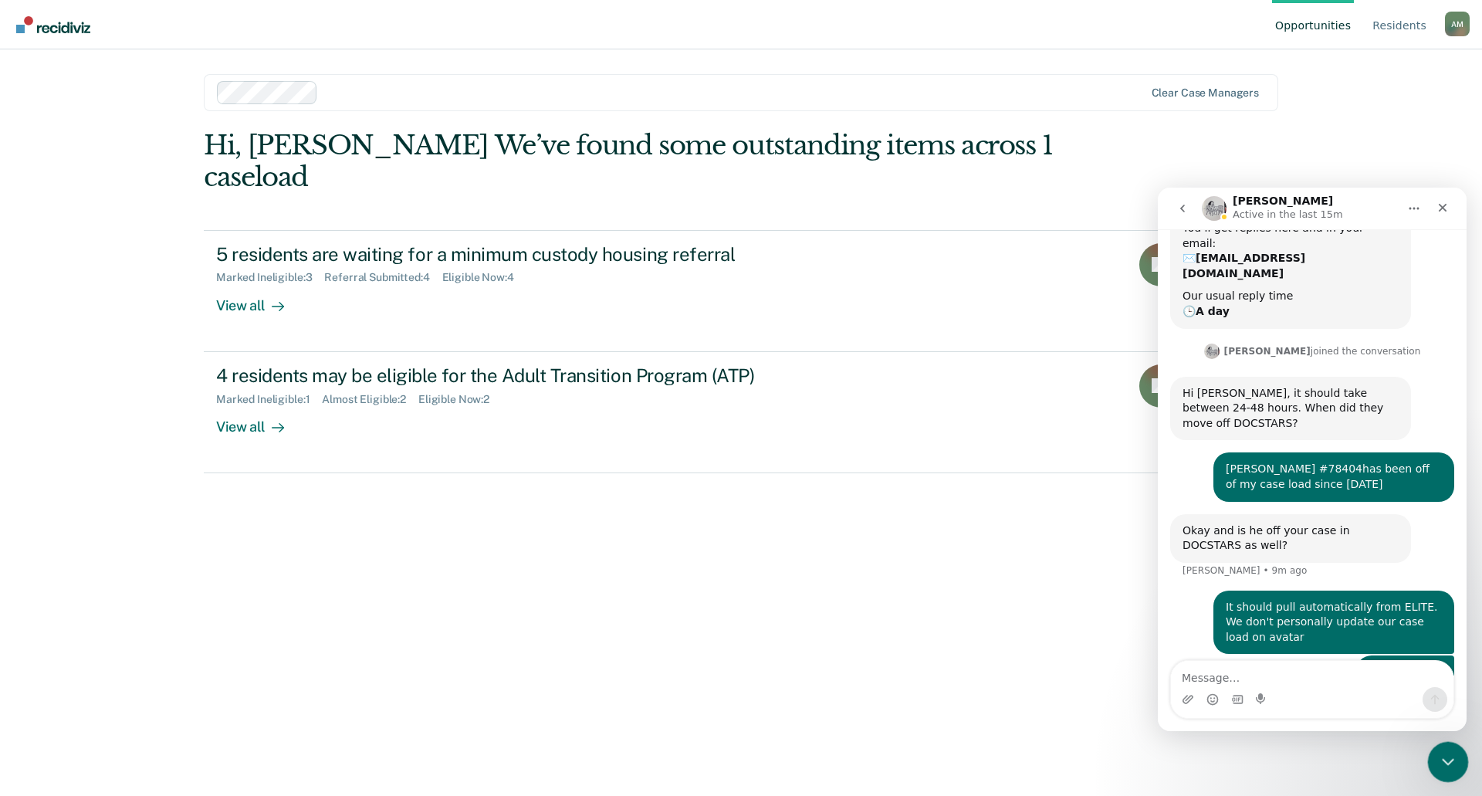
click at [1438, 769] on div "Close Intercom Messenger" at bounding box center [1445, 759] width 37 height 37
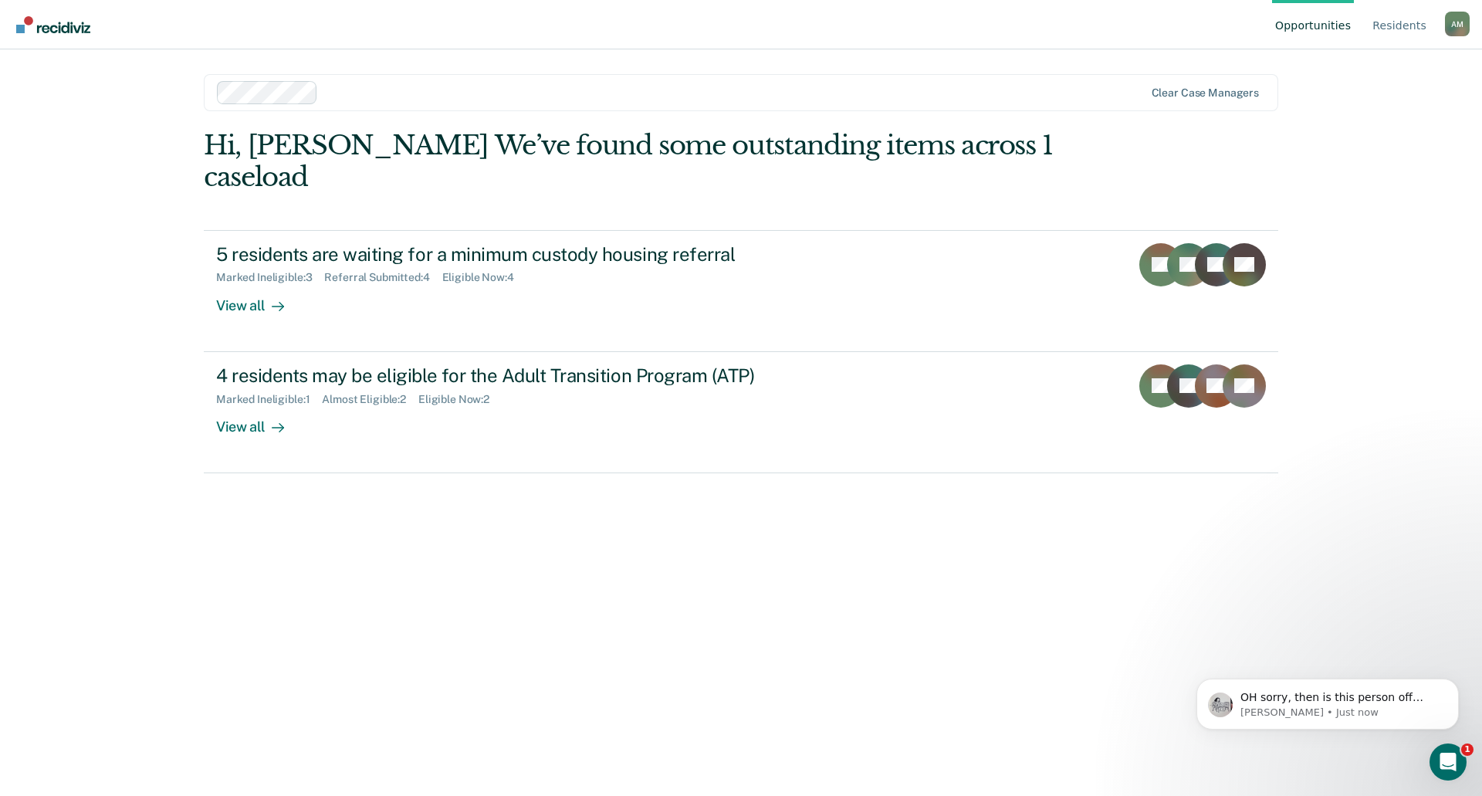
scroll to position [232, 0]
click at [1442, 761] on icon "Open Intercom Messenger" at bounding box center [1445, 759] width 25 height 25
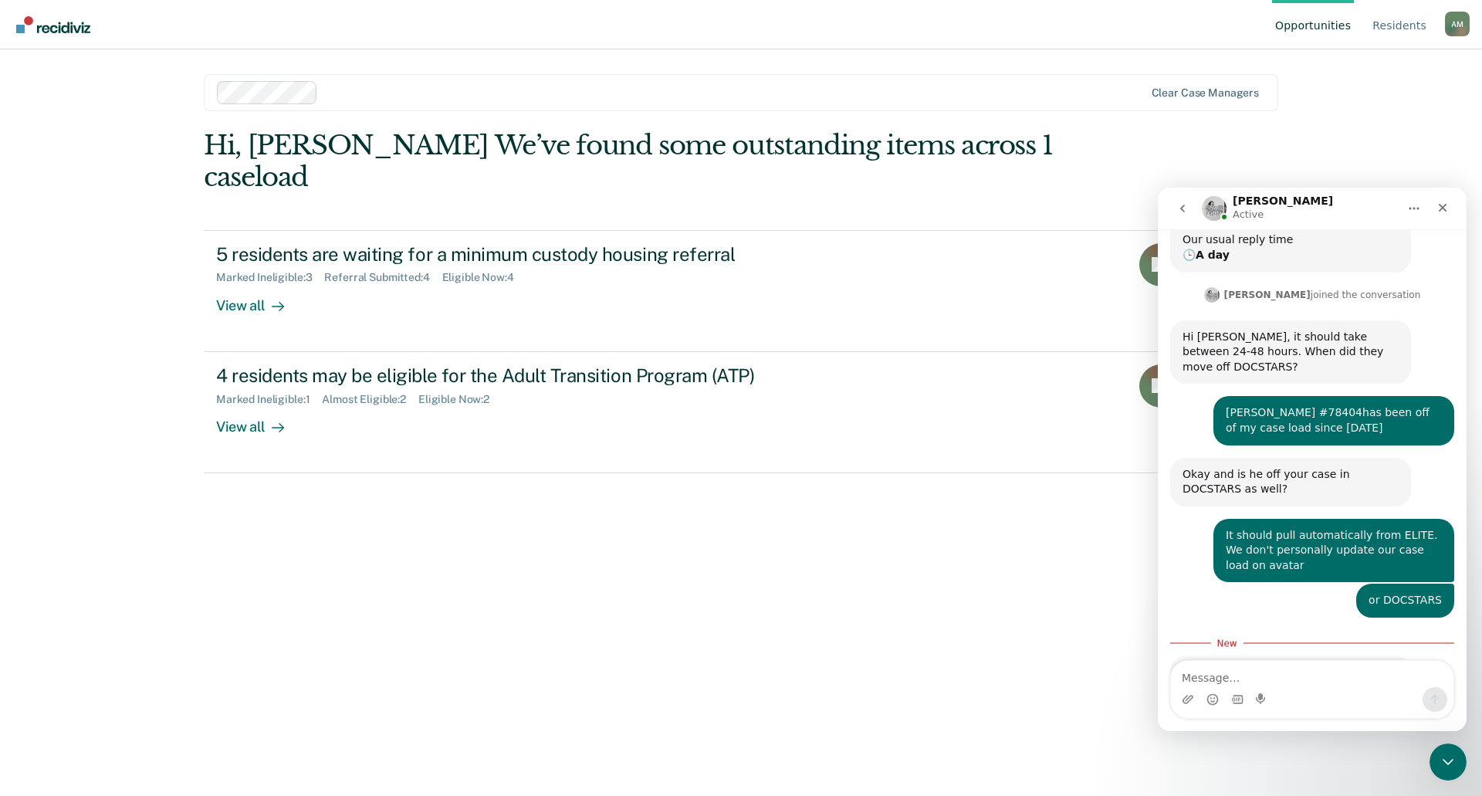
scroll to position [258, 0]
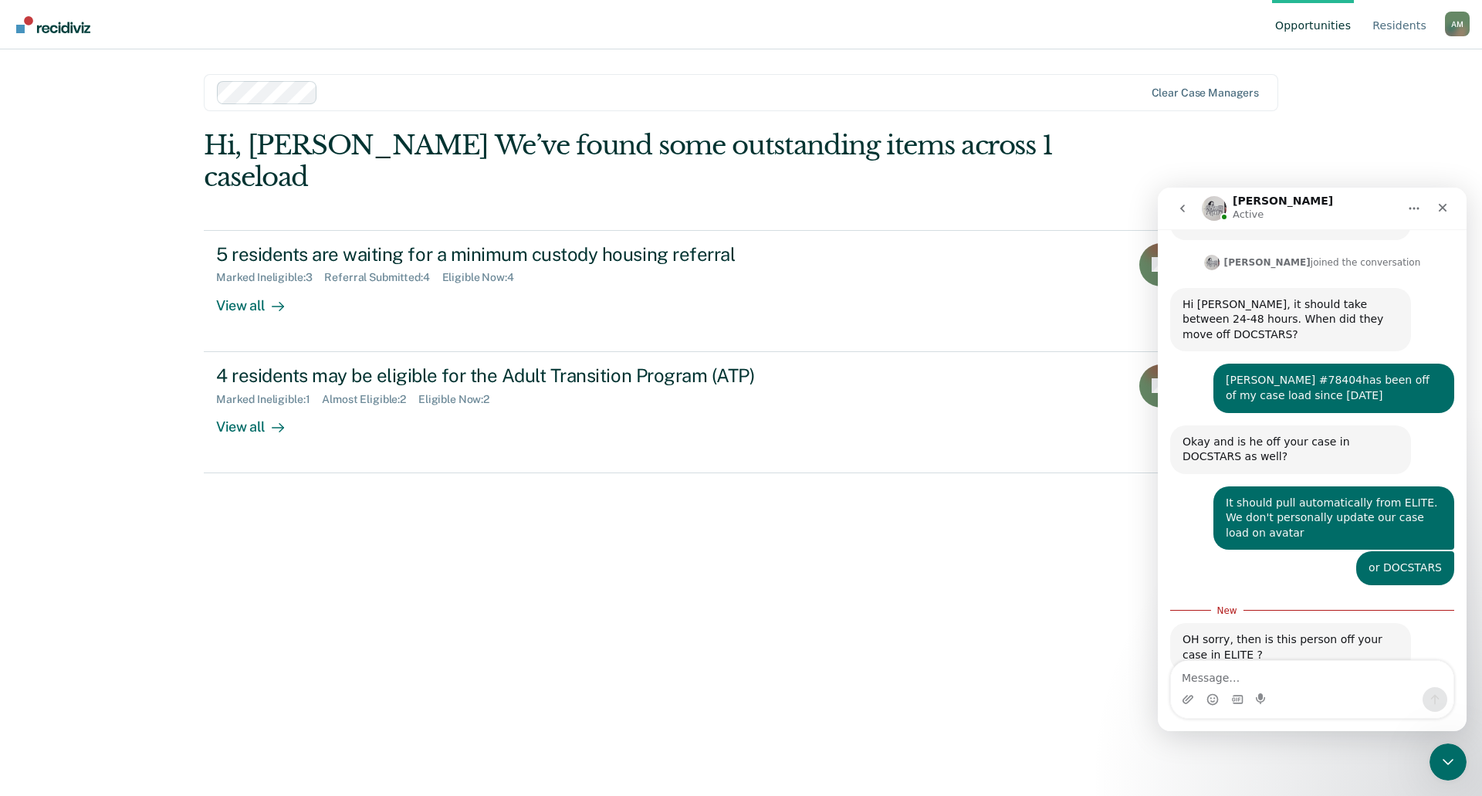
click at [1222, 677] on textarea "Message…" at bounding box center [1312, 674] width 282 height 26
type textarea "y"
type textarea "Yes"
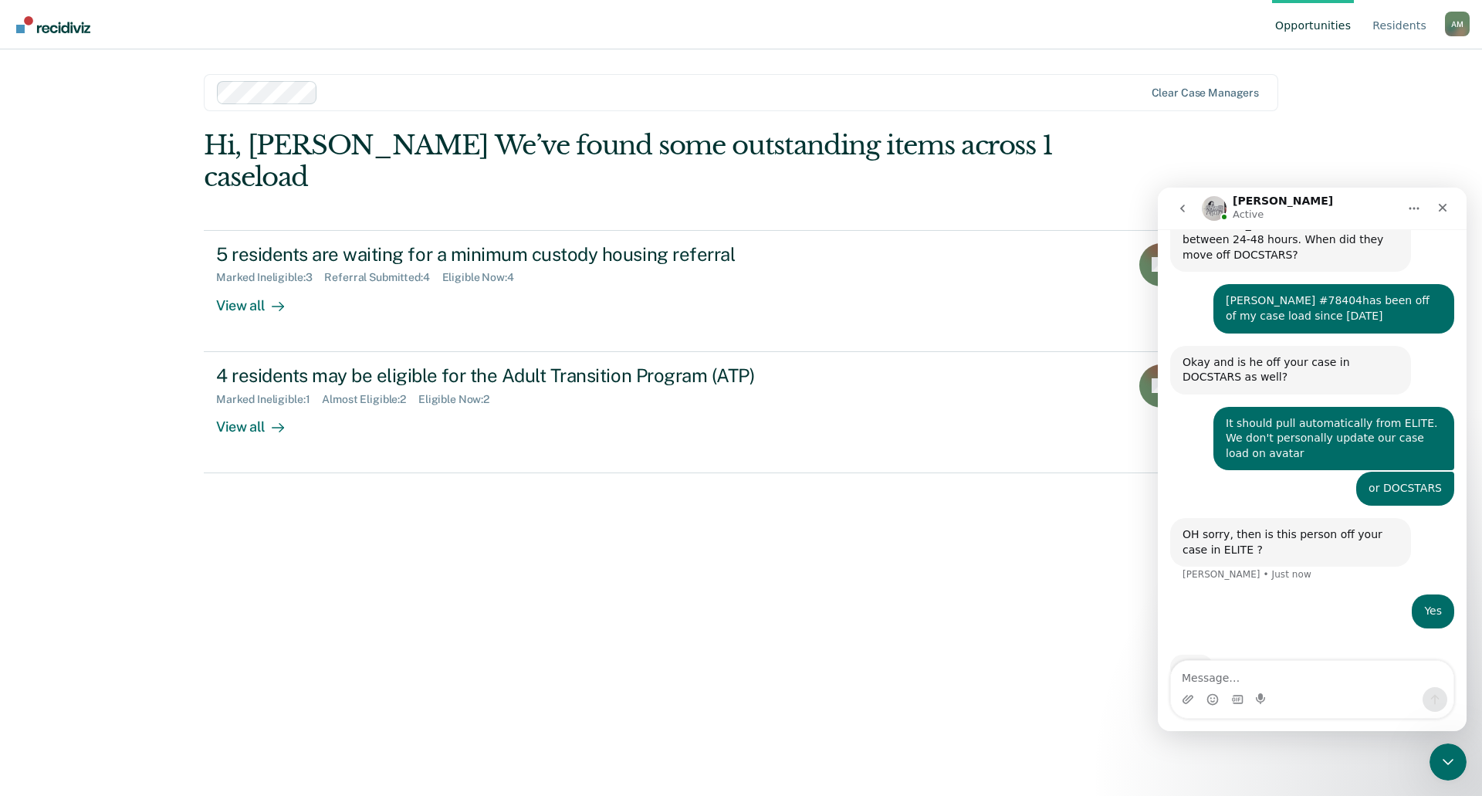
scroll to position [338, 0]
click at [1335, 140] on div "Opportunities Resident s [PERSON_NAME] A M Profile How it works Log Out Clear c…" at bounding box center [741, 398] width 1482 height 796
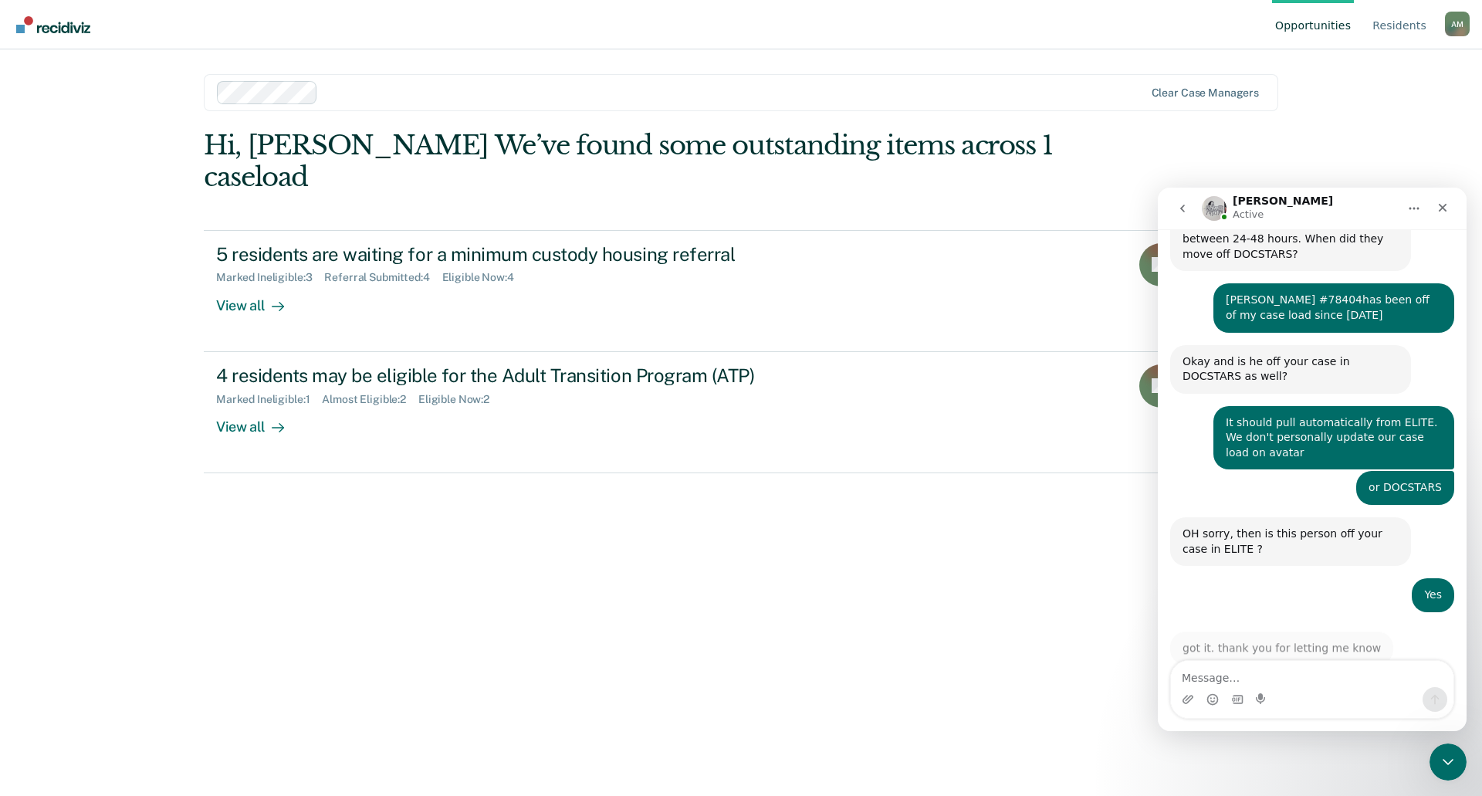
scroll to position [325, 0]
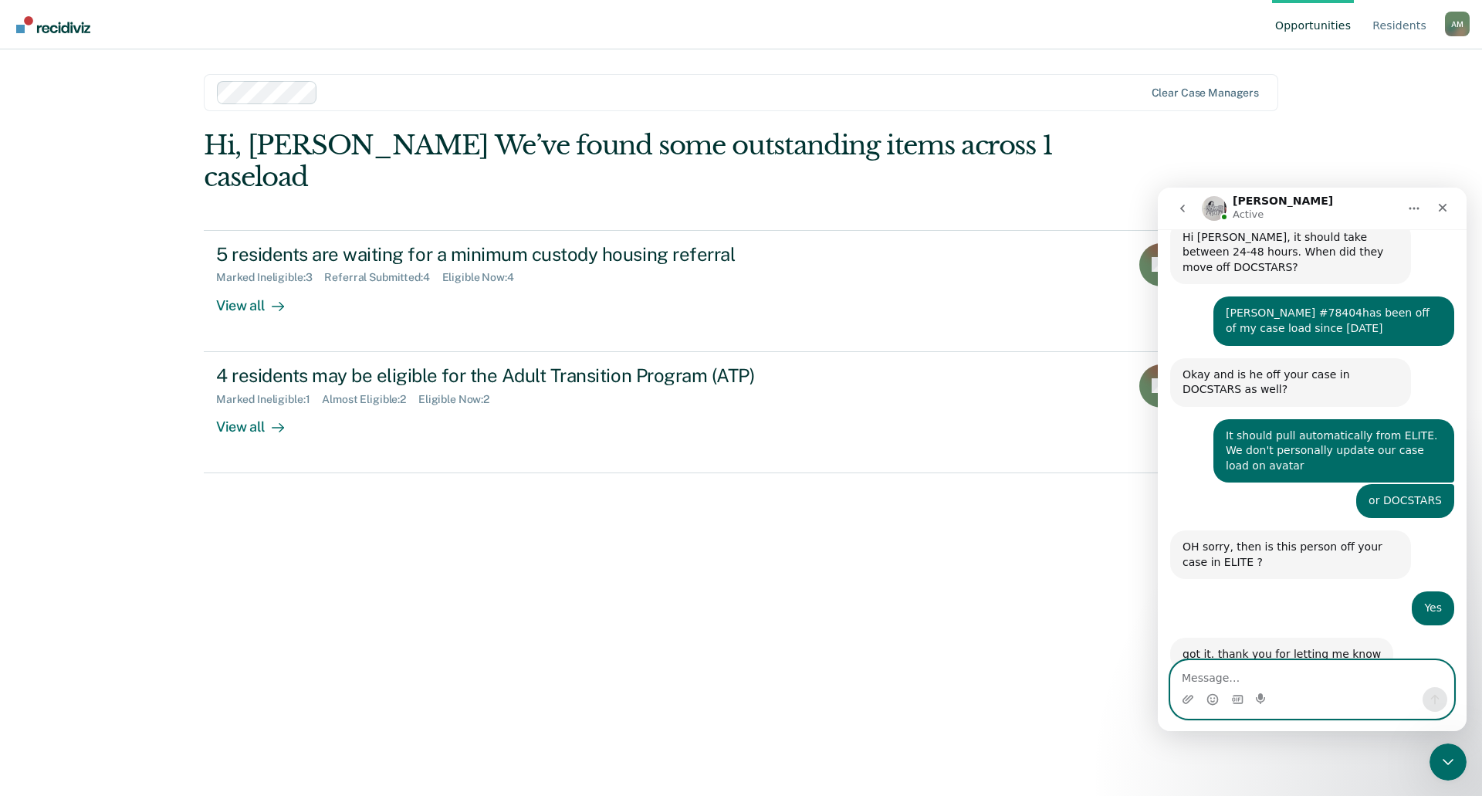
click at [1250, 679] on textarea "Message…" at bounding box center [1312, 674] width 282 height 26
type textarea "Of course"
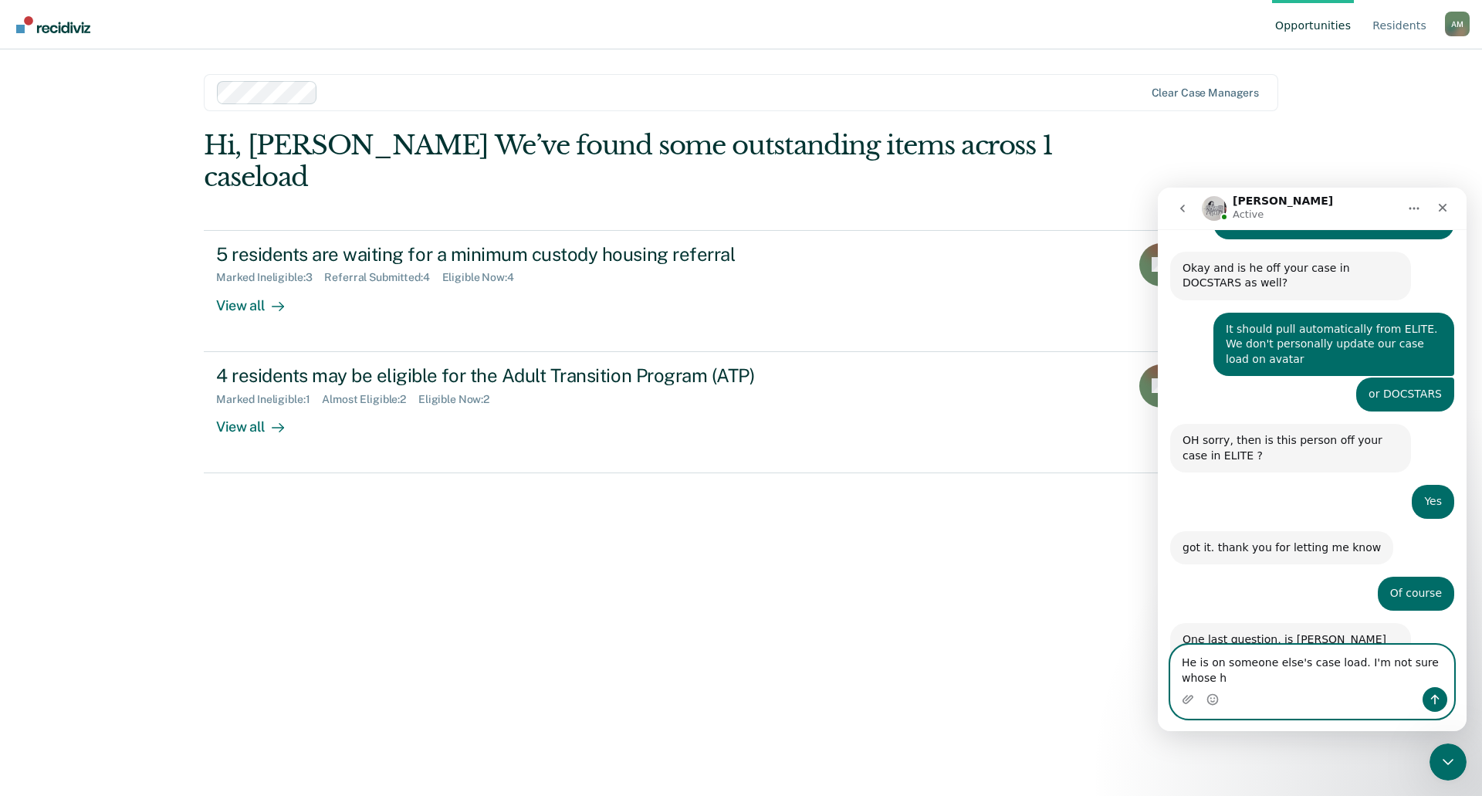
scroll to position [447, 0]
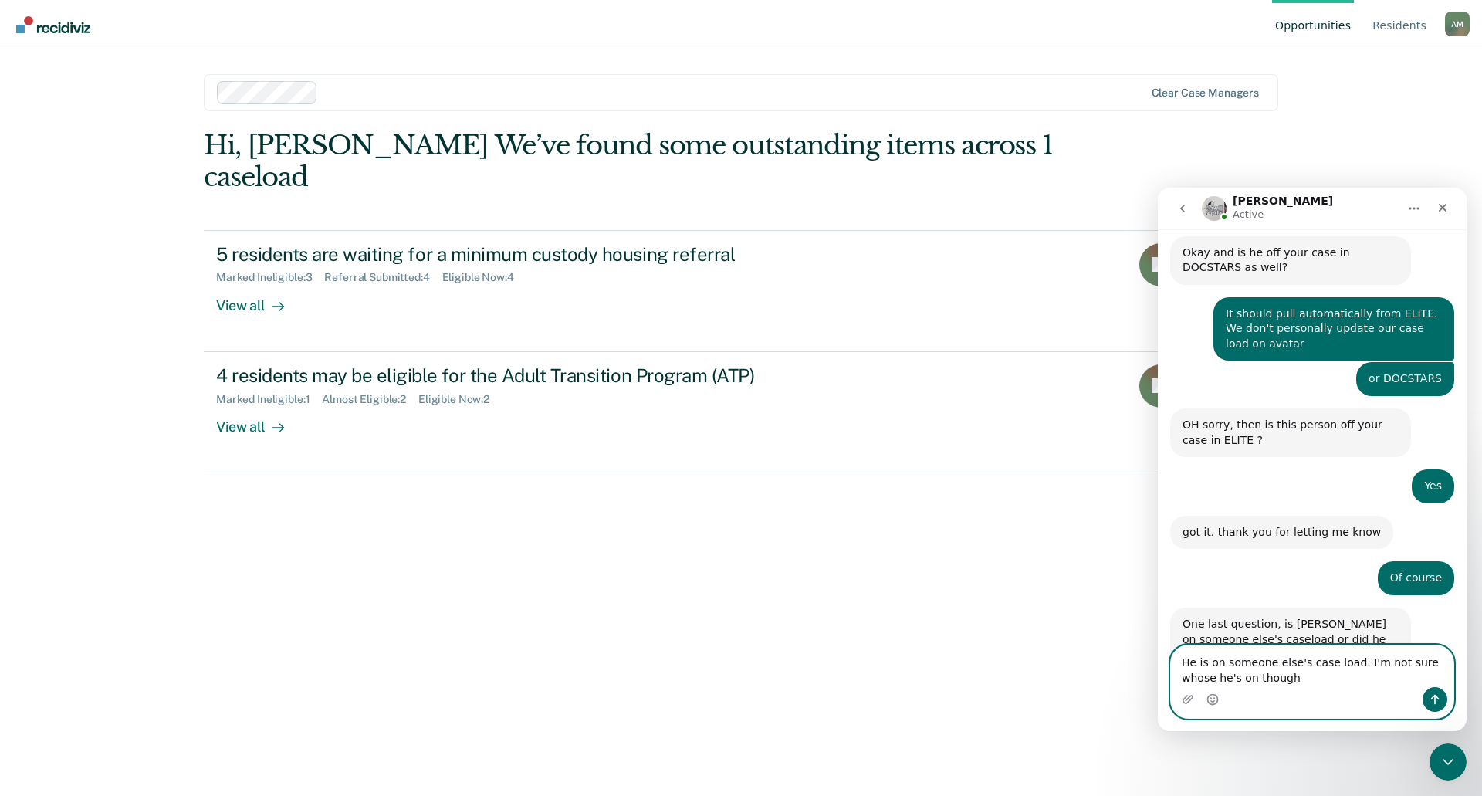
type textarea "He is on someone else's case load. I'm not sure whose he's on though."
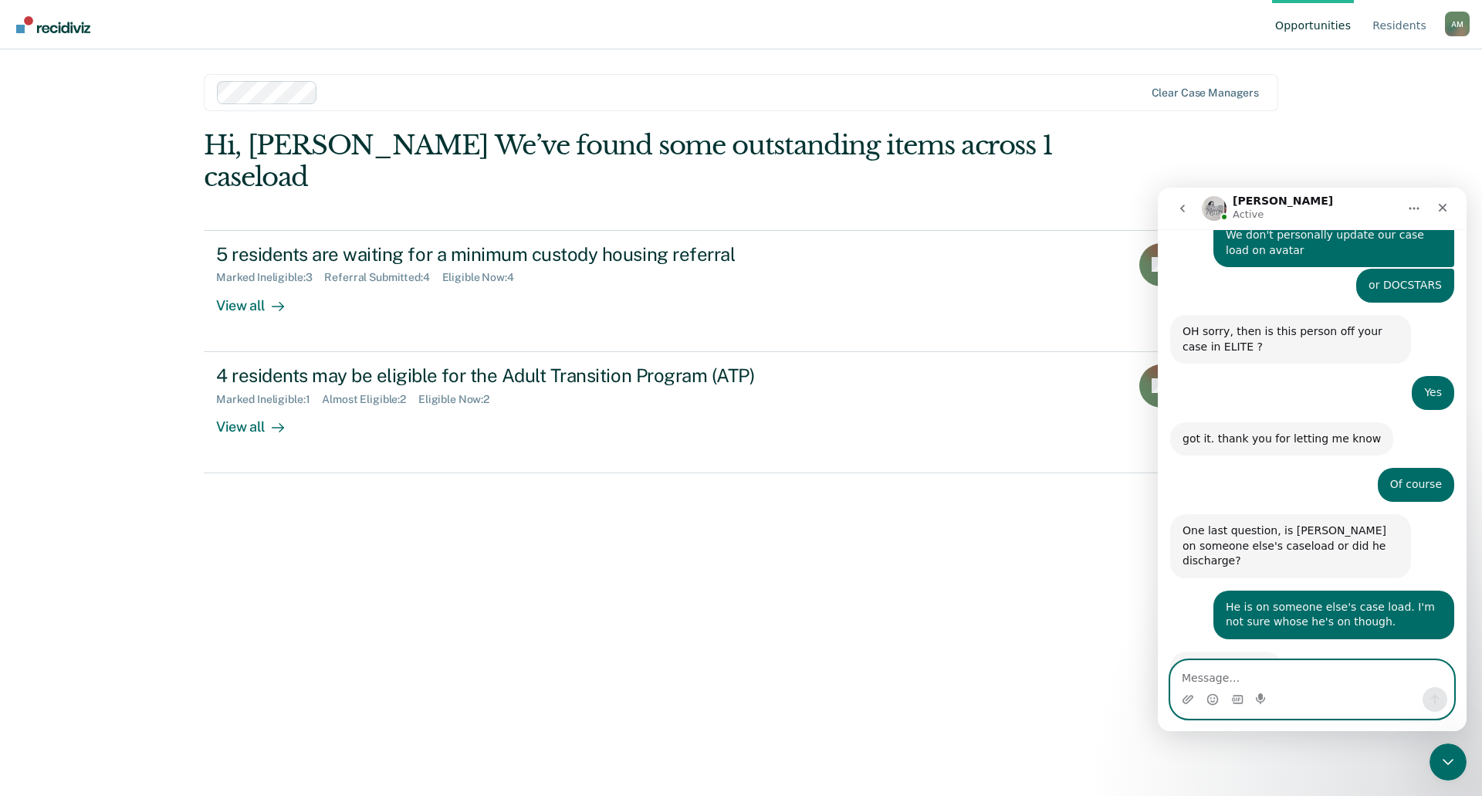
scroll to position [539, 0]
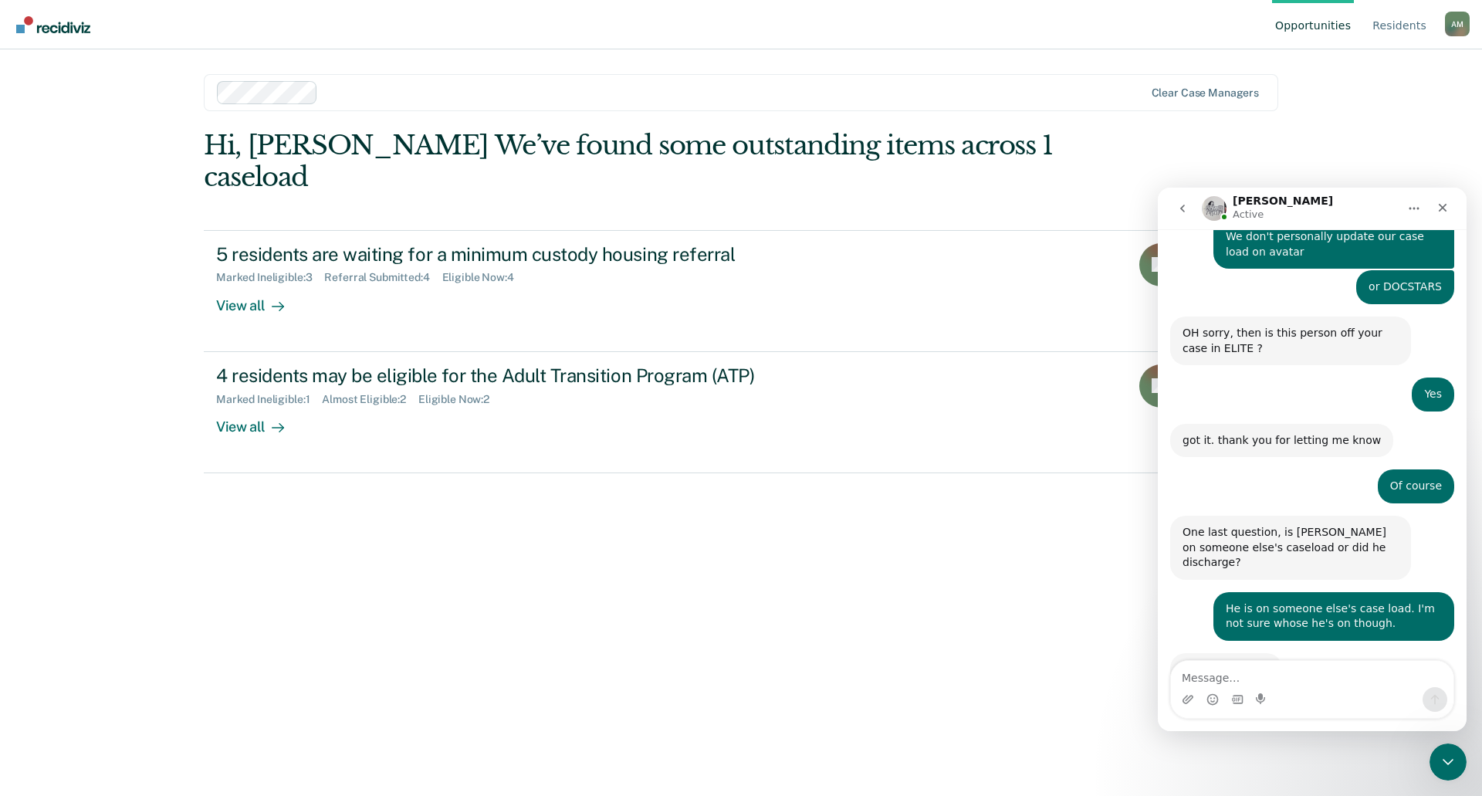
click at [975, 586] on div "Hi, [PERSON_NAME] We’ve found some outstanding items across 1 caseload 5 reside…" at bounding box center [741, 441] width 1074 height 623
drag, startPoint x: 975, startPoint y: 470, endPoint x: 914, endPoint y: 510, distance: 73.6
click at [918, 509] on div "Hi, [PERSON_NAME] We’ve found some outstanding items across 1 caseload 5 reside…" at bounding box center [741, 441] width 1074 height 623
click at [1450, 210] on div "Close" at bounding box center [1442, 208] width 28 height 28
